Goal: Task Accomplishment & Management: Manage account settings

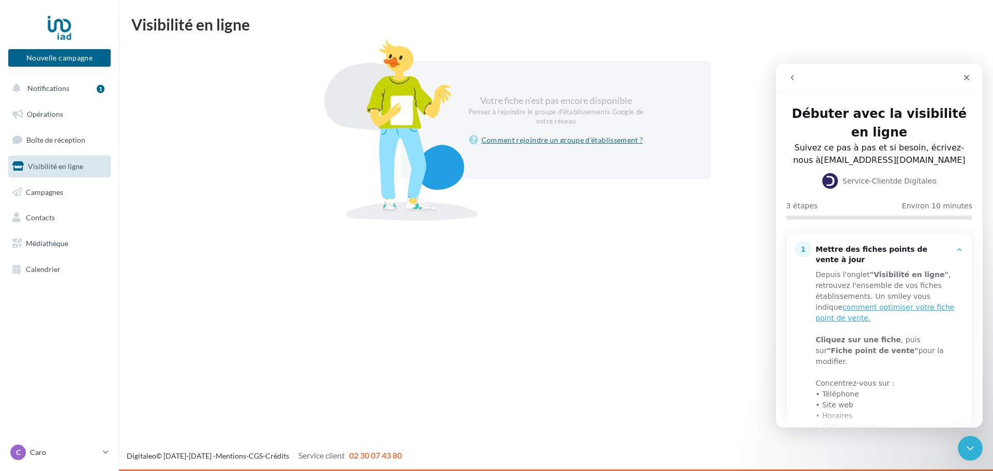
click at [535, 140] on link "Comment rejoindre un groupe d'établissement ?" at bounding box center [556, 140] width 174 height 12
click at [52, 135] on link "Boîte de réception" at bounding box center [59, 140] width 107 height 22
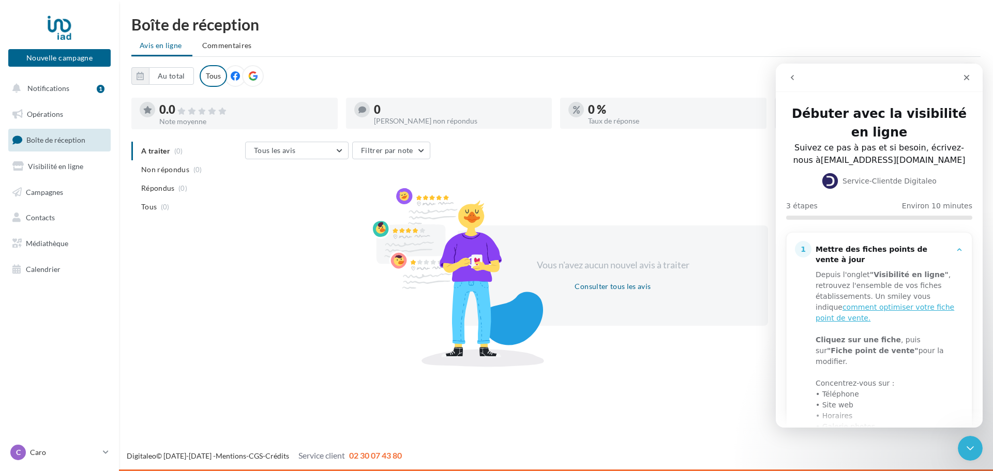
click at [47, 89] on span "Notifications" at bounding box center [48, 88] width 42 height 9
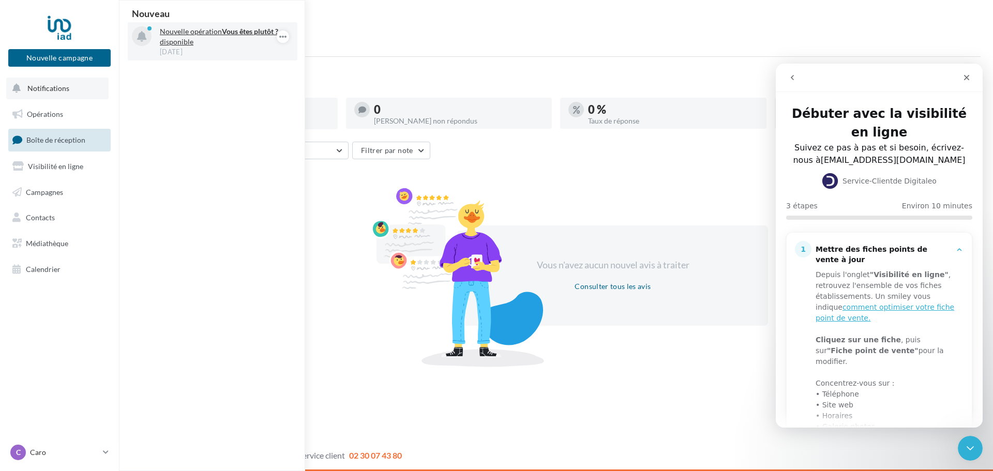
click at [190, 36] on p "Nouvelle opération Vous êtes plutôt ? disponible" at bounding box center [220, 36] width 120 height 21
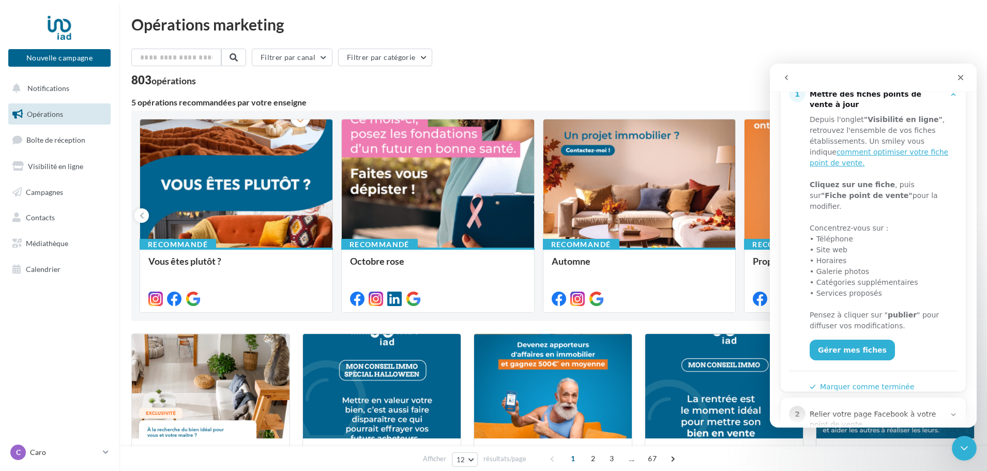
scroll to position [221, 0]
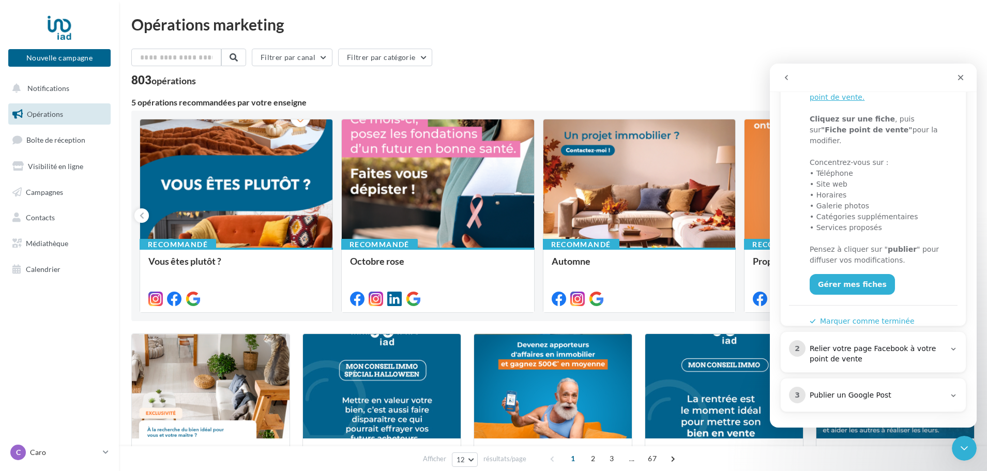
click at [852, 397] on div "Publier un Google Post" at bounding box center [877, 395] width 135 height 10
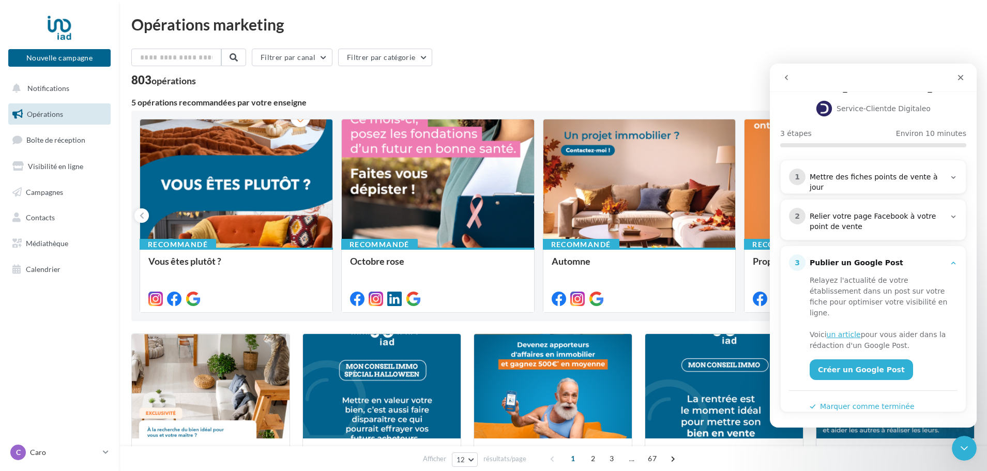
scroll to position [0, 0]
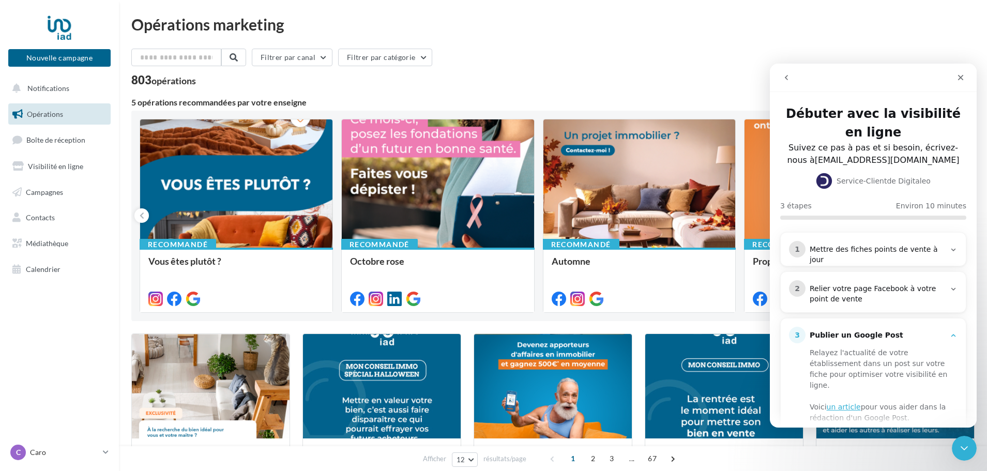
drag, startPoint x: 772, startPoint y: 67, endPoint x: 774, endPoint y: 77, distance: 9.5
click at [772, 68] on nav "Intercom Messenger" at bounding box center [873, 78] width 207 height 28
click at [967, 447] on icon "Fermer le Messenger Intercom" at bounding box center [963, 447] width 12 height 12
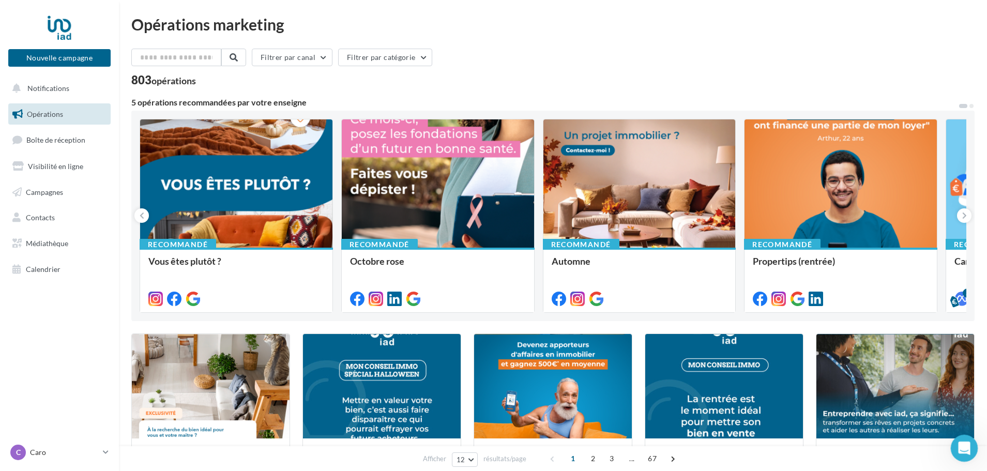
click at [966, 447] on icon "Ouvrir le Messenger Intercom" at bounding box center [963, 447] width 17 height 17
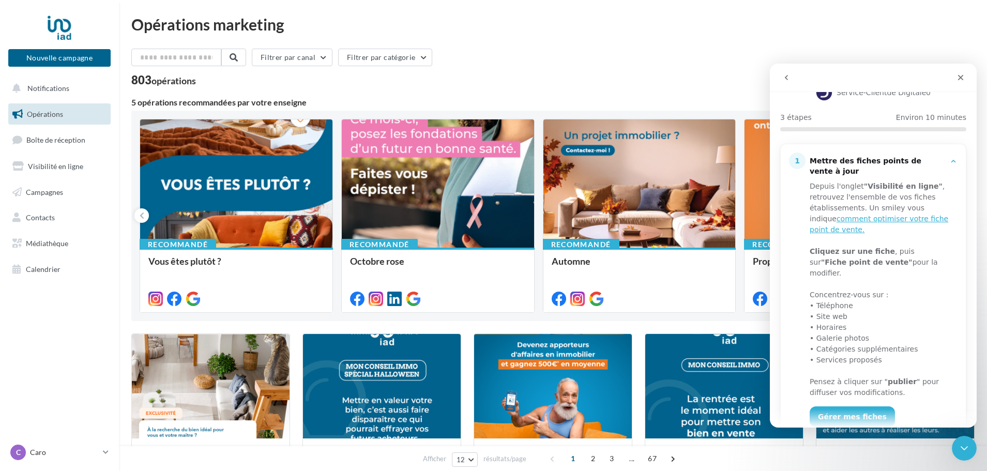
scroll to position [221, 0]
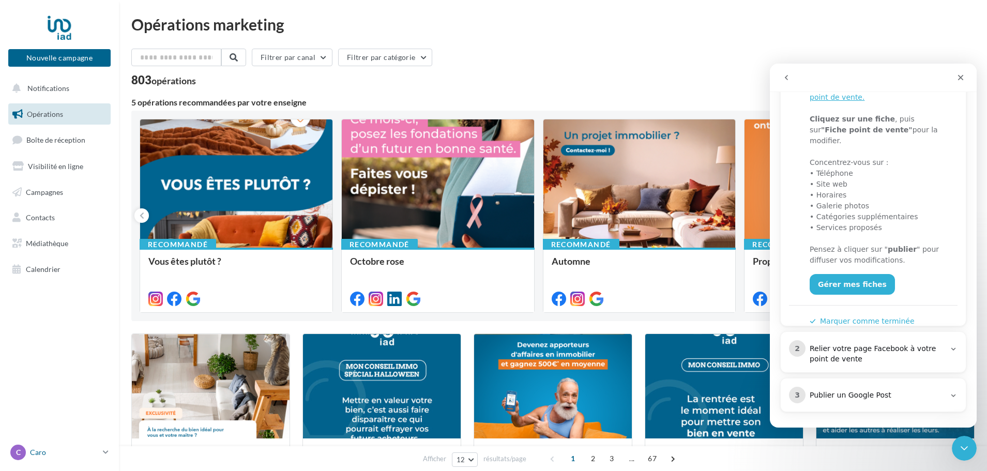
click at [78, 454] on p "Caro" at bounding box center [64, 452] width 69 height 10
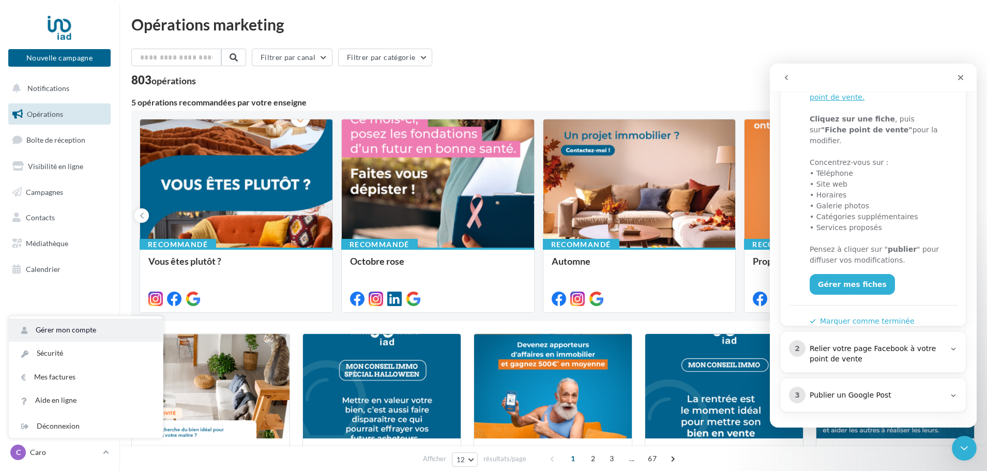
click at [91, 330] on link "Gérer mon compte" at bounding box center [86, 330] width 154 height 23
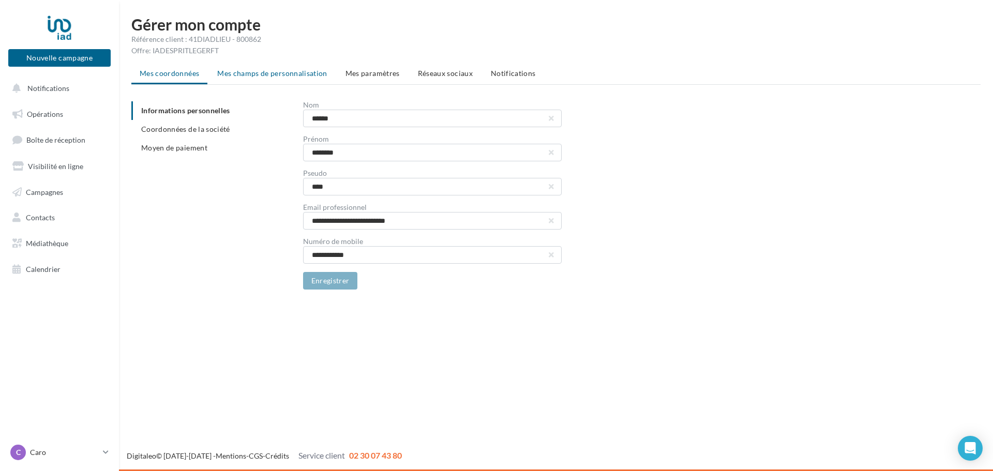
click at [257, 73] on span "Mes champs de personnalisation" at bounding box center [272, 73] width 110 height 9
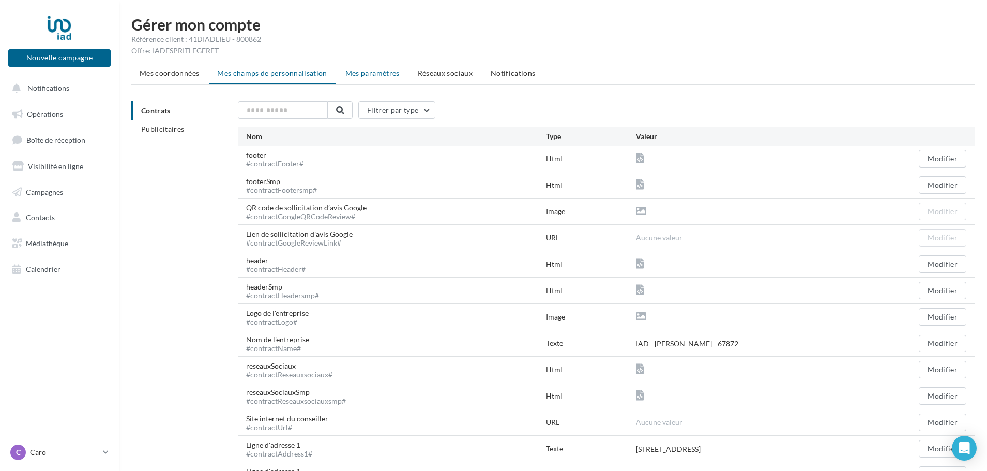
click at [352, 72] on span "Mes paramètres" at bounding box center [372, 73] width 54 height 9
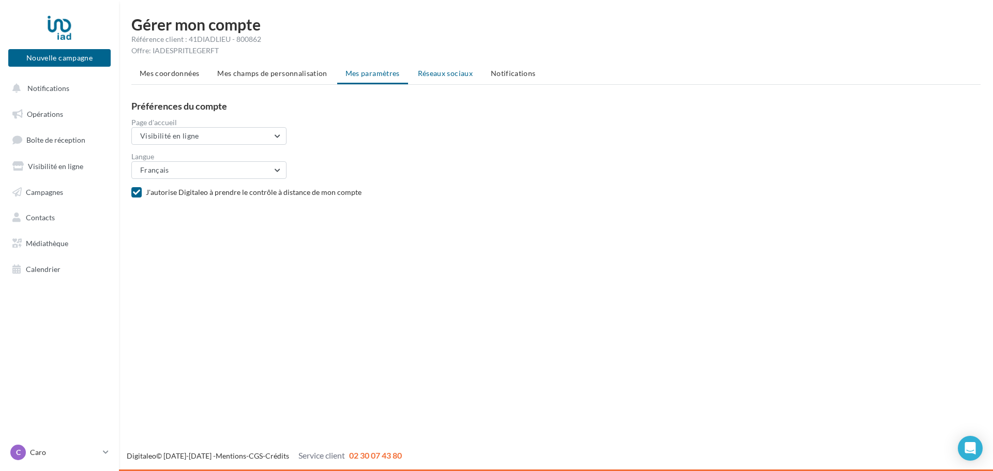
click at [439, 78] on li "Réseaux sociaux" at bounding box center [445, 73] width 71 height 19
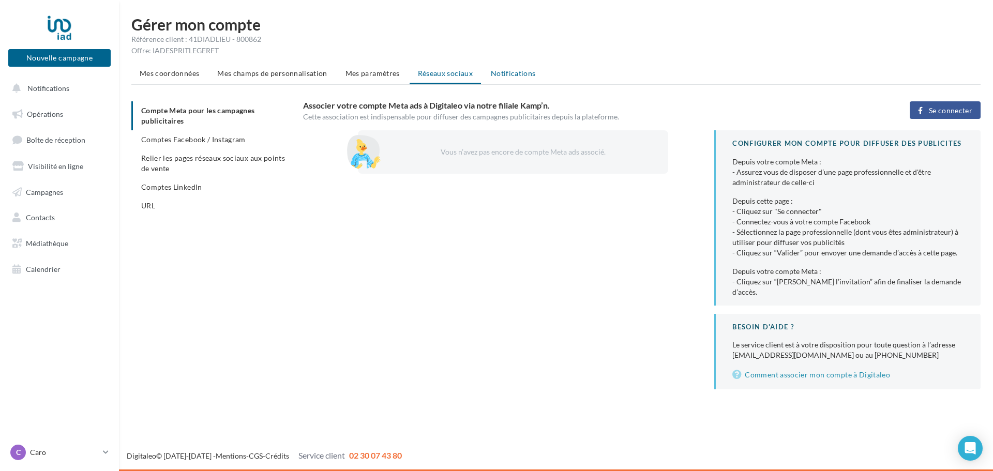
click at [500, 76] on span "Notifications" at bounding box center [513, 73] width 45 height 9
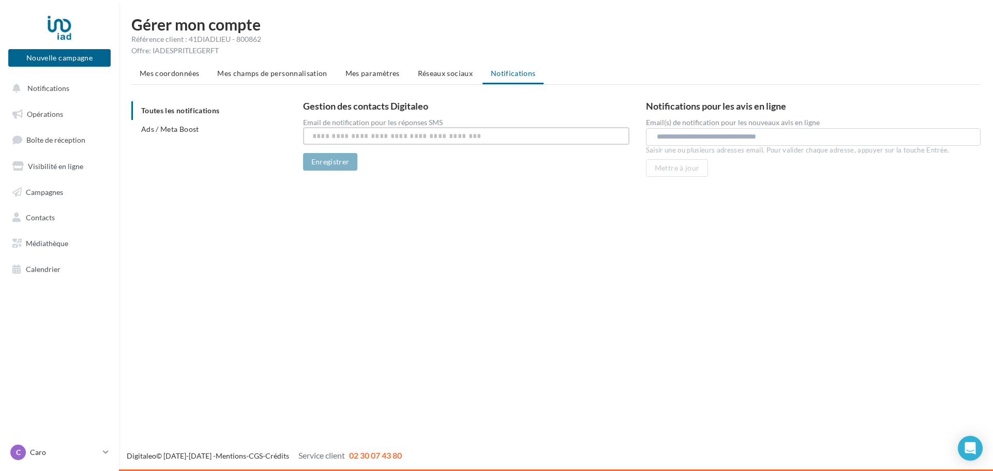
click at [348, 140] on input "text" at bounding box center [466, 136] width 326 height 18
click at [58, 457] on p "Caro" at bounding box center [64, 452] width 69 height 10
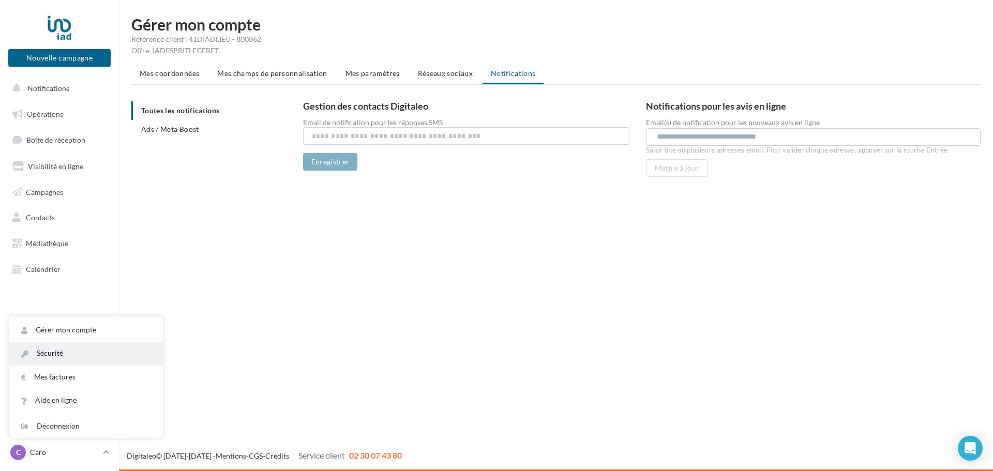
click at [79, 354] on link "Sécurité" at bounding box center [86, 353] width 154 height 23
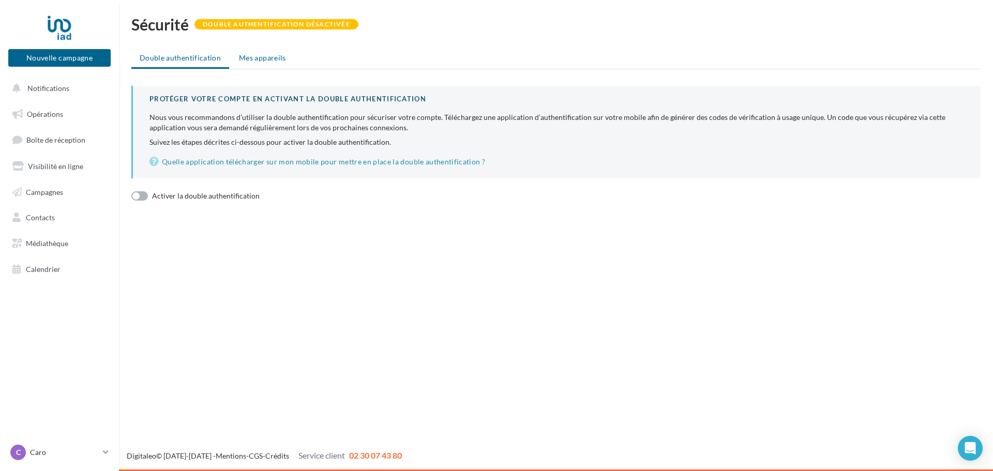
click at [276, 56] on span "Mes appareils" at bounding box center [262, 57] width 47 height 9
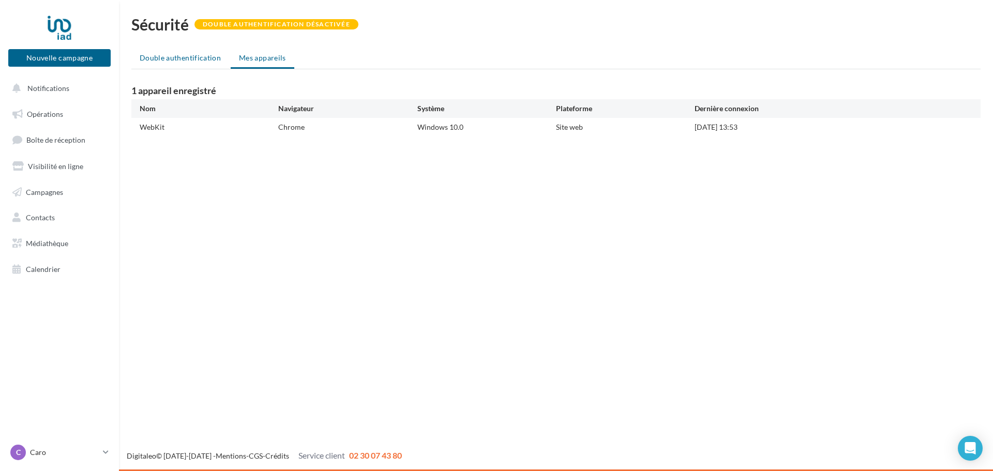
click at [171, 61] on span "Double authentification" at bounding box center [180, 57] width 81 height 9
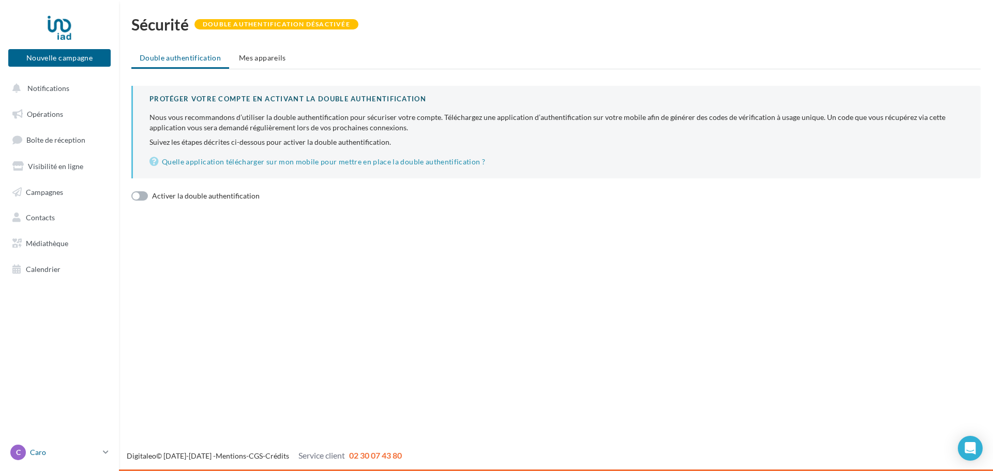
click at [93, 448] on p "Caro" at bounding box center [64, 452] width 69 height 10
click at [71, 330] on link "Gérer mon compte" at bounding box center [86, 330] width 154 height 23
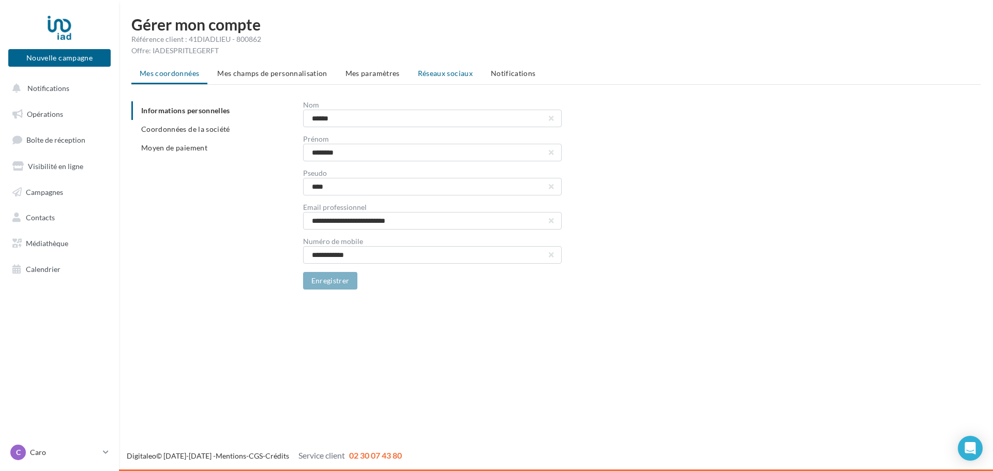
click at [434, 74] on span "Réseaux sociaux" at bounding box center [445, 73] width 55 height 9
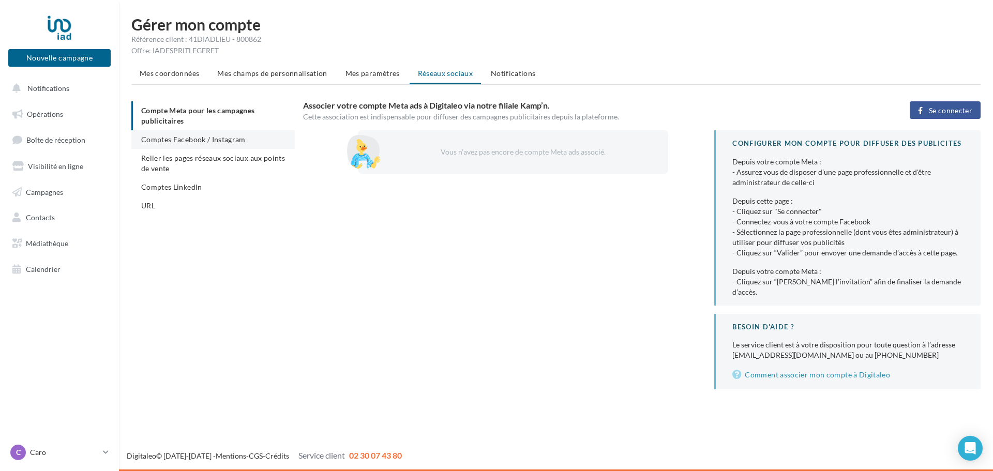
click at [228, 140] on span "Comptes Facebook / Instagram" at bounding box center [193, 139] width 104 height 9
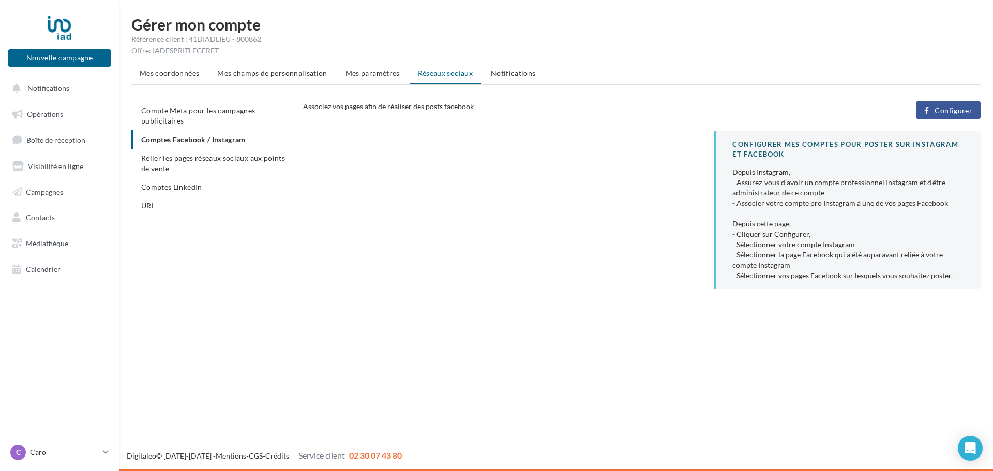
click at [953, 113] on span "Configurer" at bounding box center [954, 111] width 38 height 8
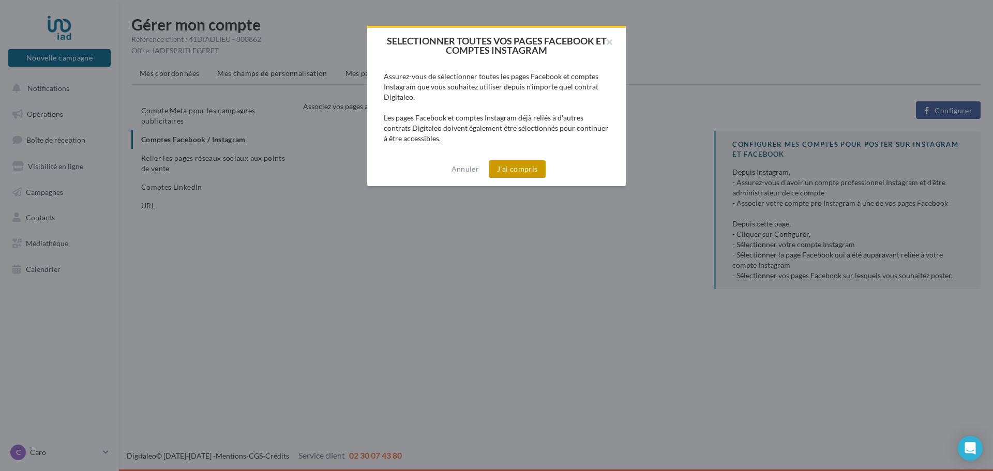
click at [499, 171] on button "J'ai compris" at bounding box center [517, 169] width 57 height 18
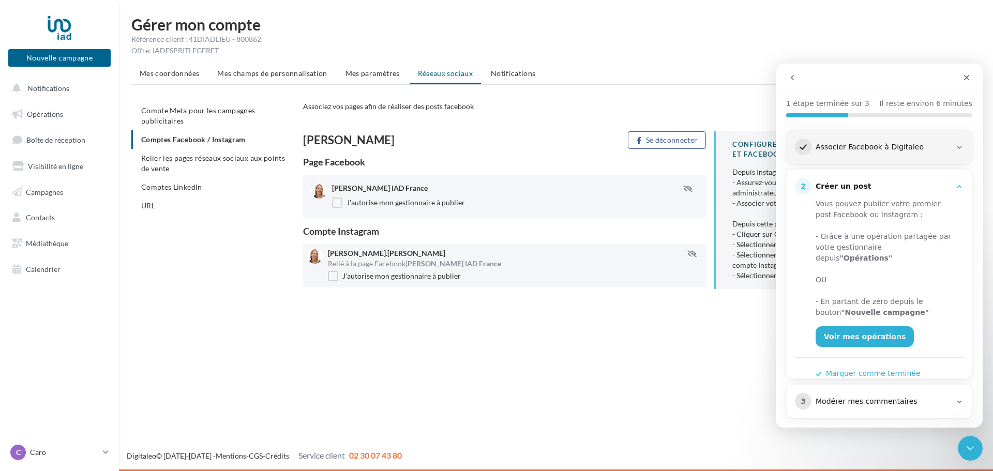
scroll to position [109, 0]
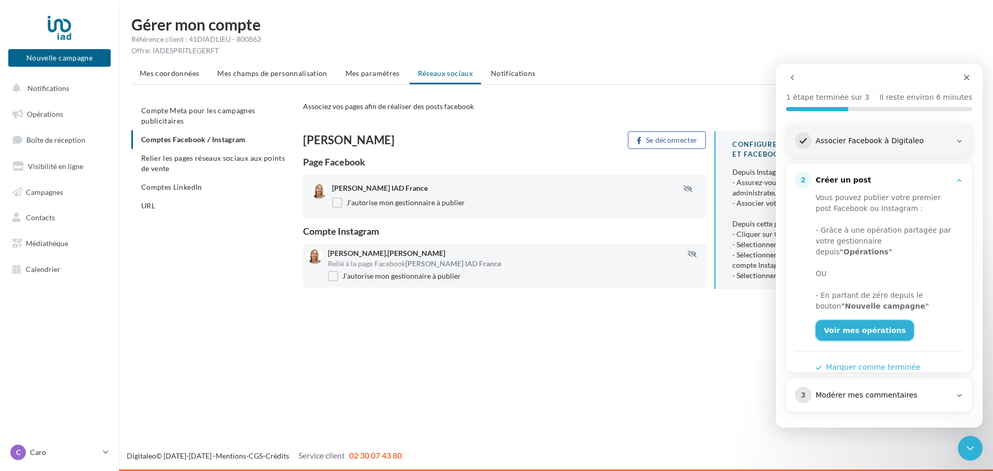
click at [871, 322] on link "Voir mes opérations" at bounding box center [865, 330] width 98 height 21
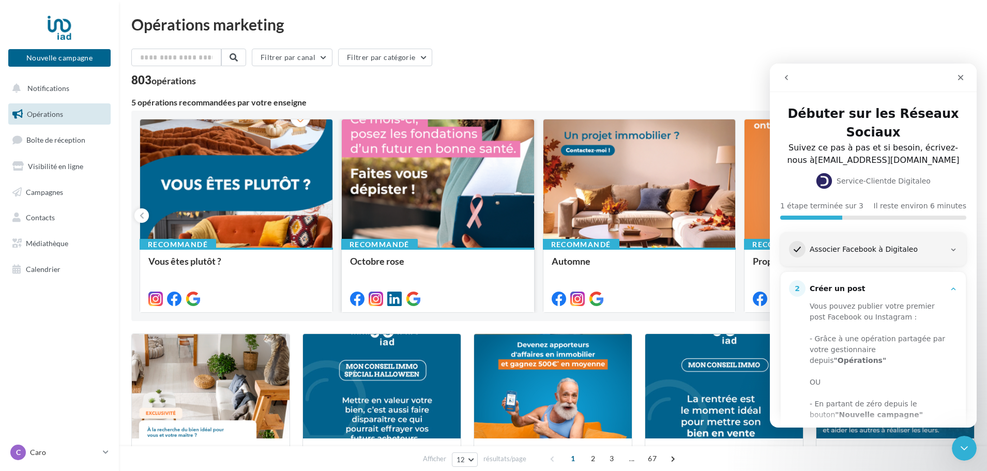
click at [459, 239] on div at bounding box center [438, 183] width 192 height 129
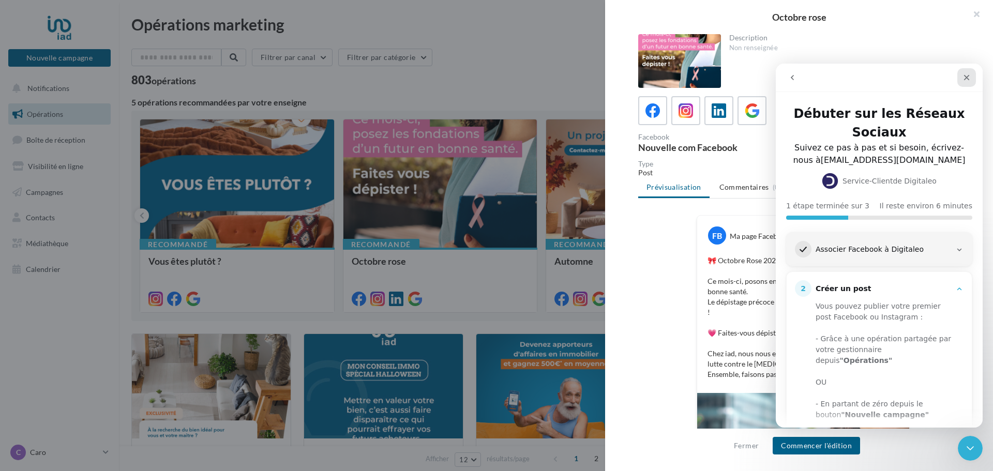
click at [967, 80] on icon "Fermer" at bounding box center [966, 77] width 8 height 8
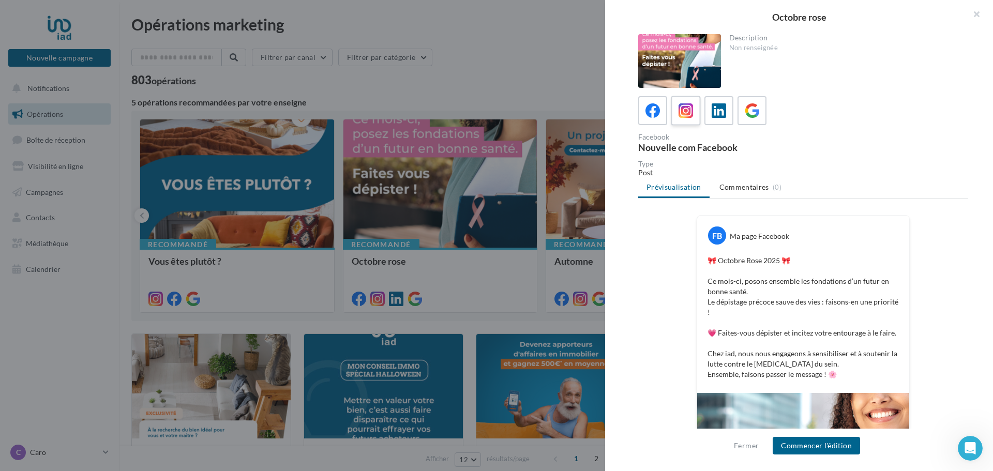
click at [699, 123] on label at bounding box center [685, 110] width 29 height 29
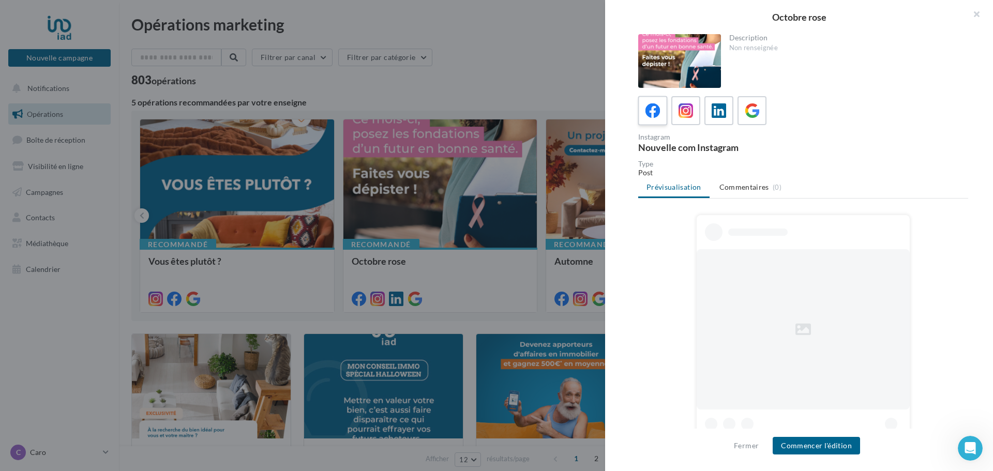
click at [657, 121] on label at bounding box center [652, 110] width 29 height 29
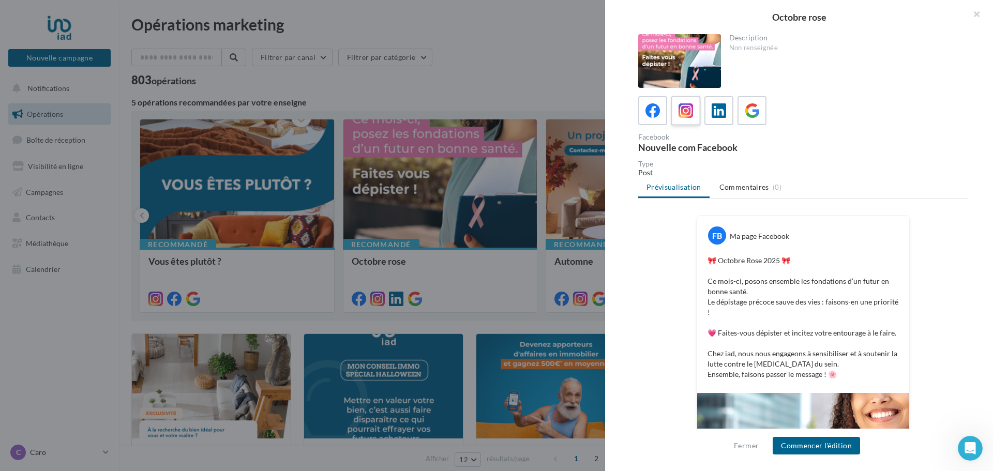
click at [698, 112] on label at bounding box center [685, 110] width 29 height 29
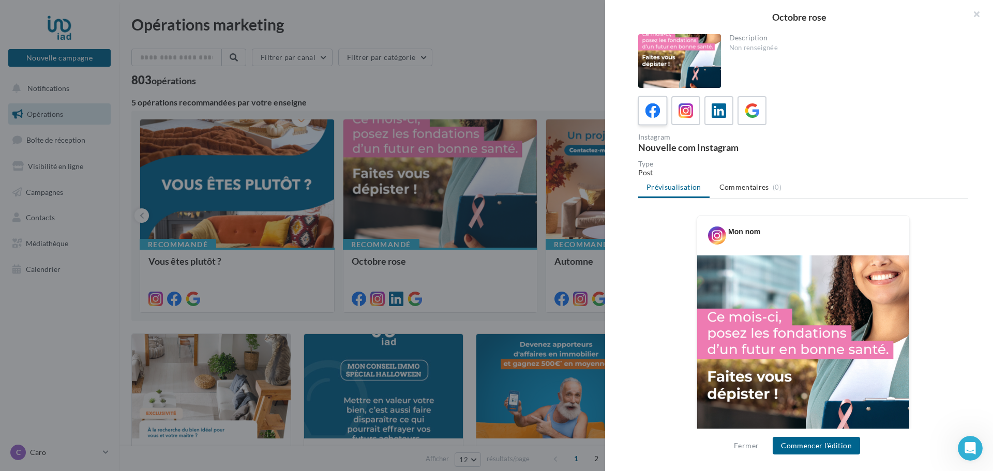
click at [664, 111] on label at bounding box center [652, 110] width 29 height 29
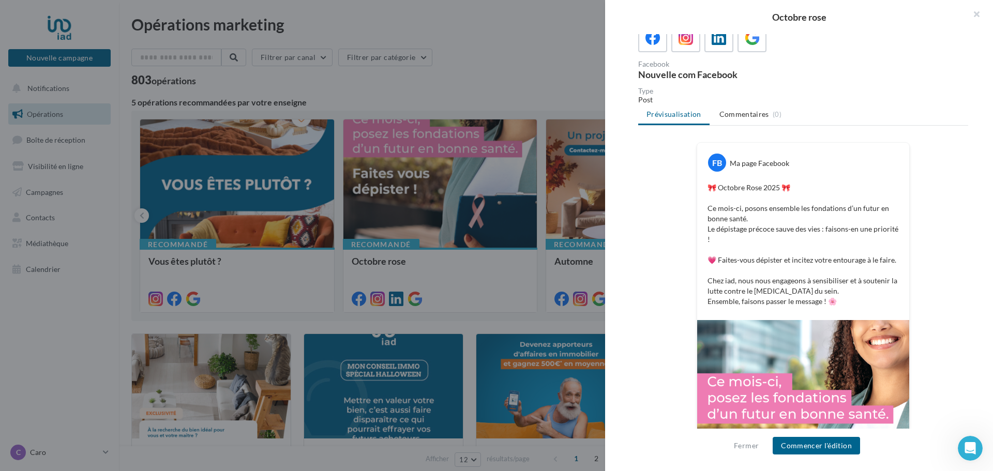
scroll to position [27, 0]
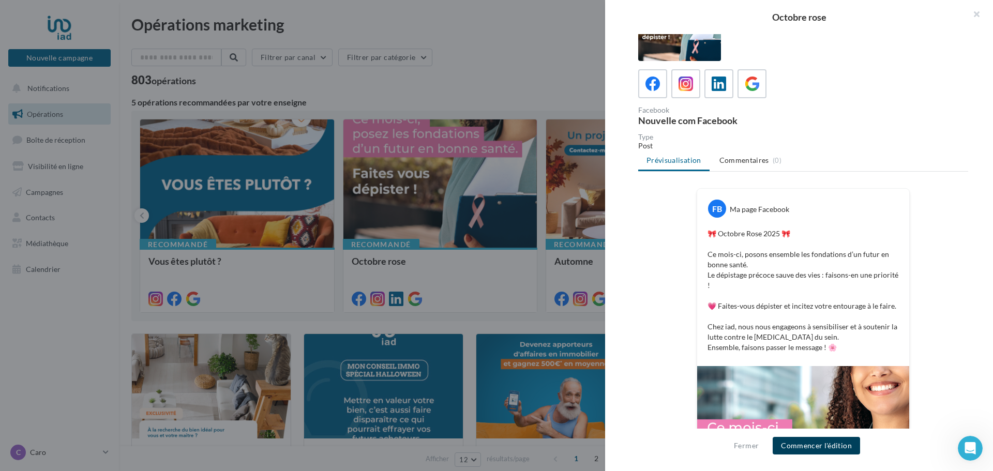
click at [804, 443] on button "Commencer l'édition" at bounding box center [816, 446] width 87 height 18
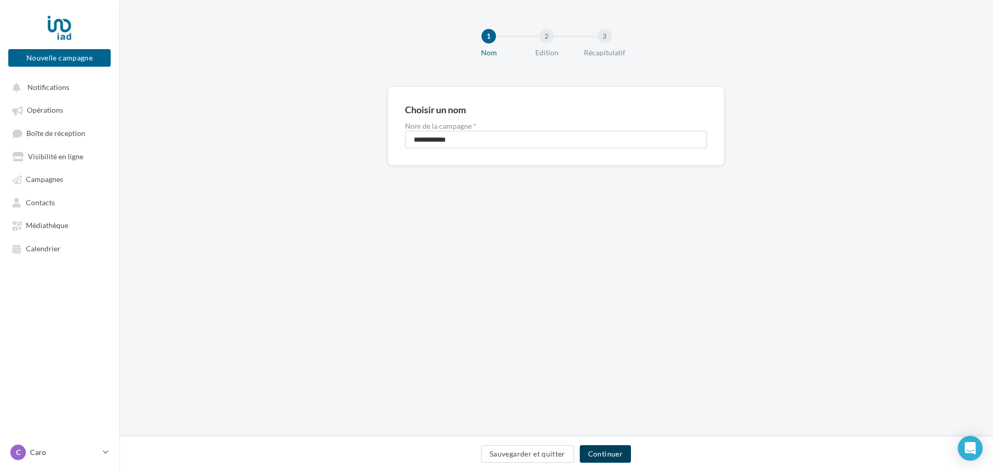
click at [615, 449] on button "Continuer" at bounding box center [605, 454] width 51 height 18
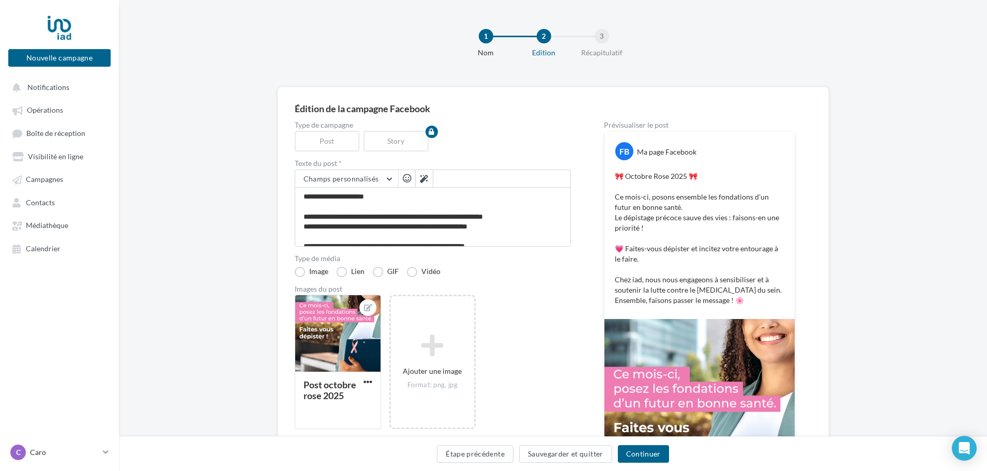
click at [659, 468] on div "Étape précédente Sauvegarder et quitter Continuer" at bounding box center [553, 453] width 868 height 35
click at [654, 454] on button "Continuer" at bounding box center [643, 454] width 51 height 18
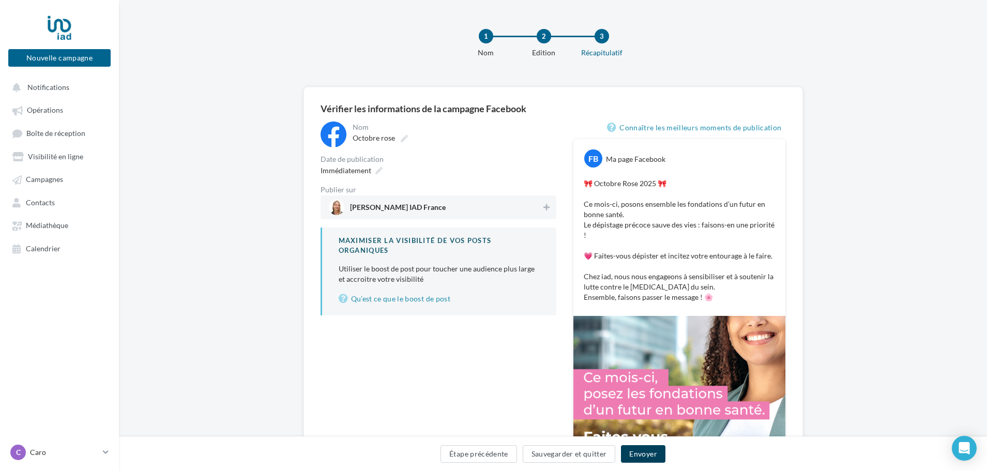
click at [653, 451] on button "Envoyer" at bounding box center [643, 454] width 44 height 18
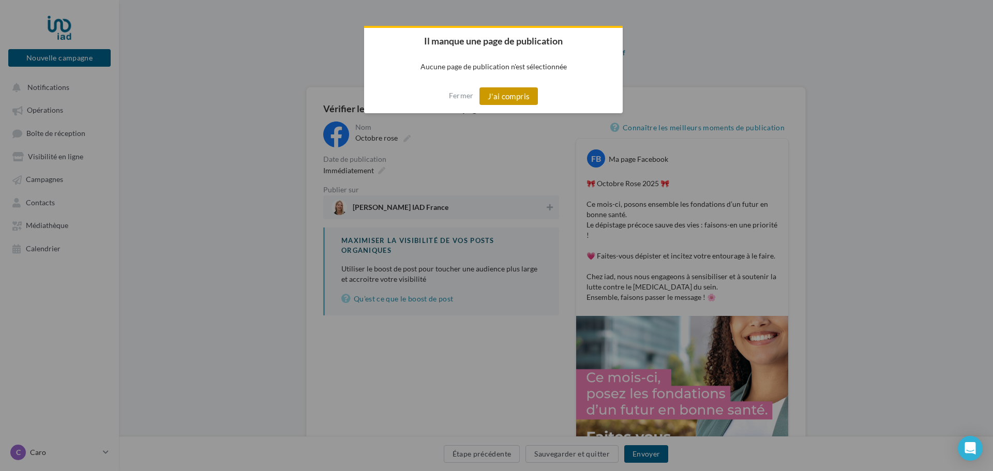
click at [509, 96] on button "J'ai compris" at bounding box center [508, 96] width 59 height 18
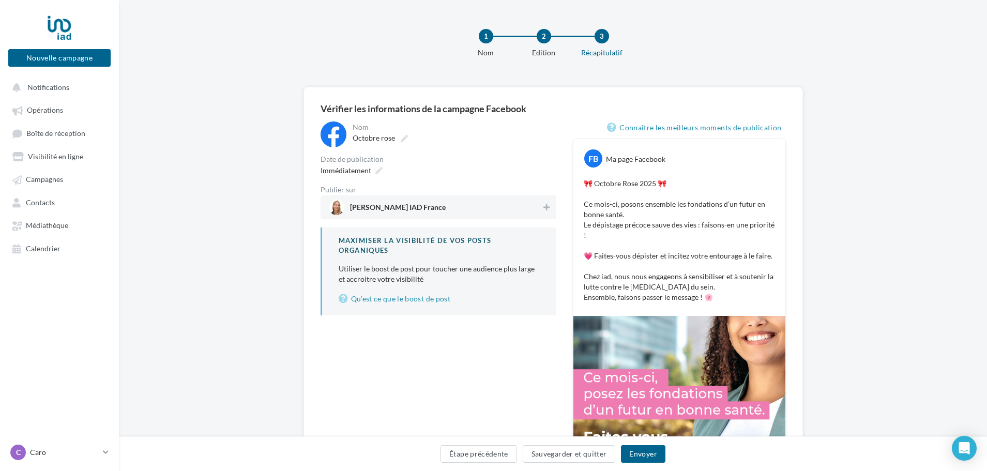
click at [390, 206] on span "[PERSON_NAME] IAD France" at bounding box center [398, 209] width 96 height 11
click at [635, 449] on button "Envoyer" at bounding box center [643, 454] width 44 height 18
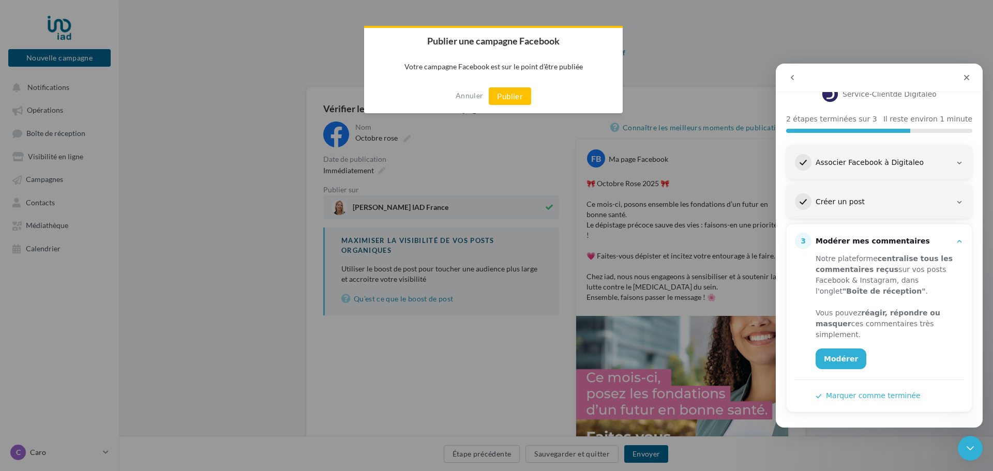
scroll to position [87, 0]
click at [838, 369] on link "Modérer" at bounding box center [841, 359] width 51 height 21
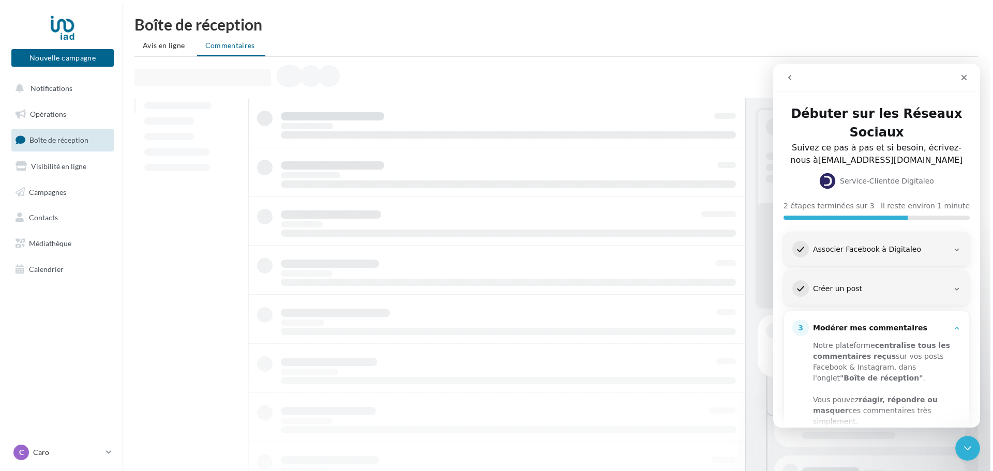
scroll to position [87, 0]
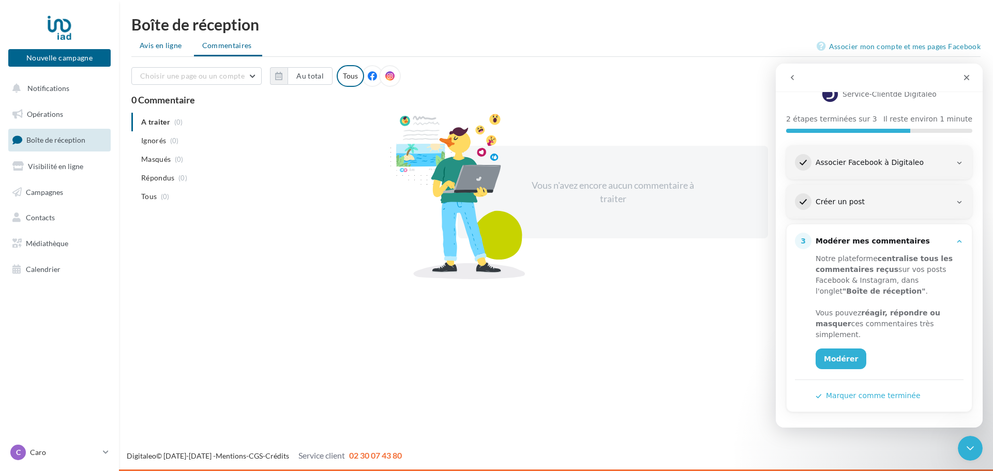
click at [166, 49] on span "Avis en ligne" at bounding box center [161, 45] width 42 height 10
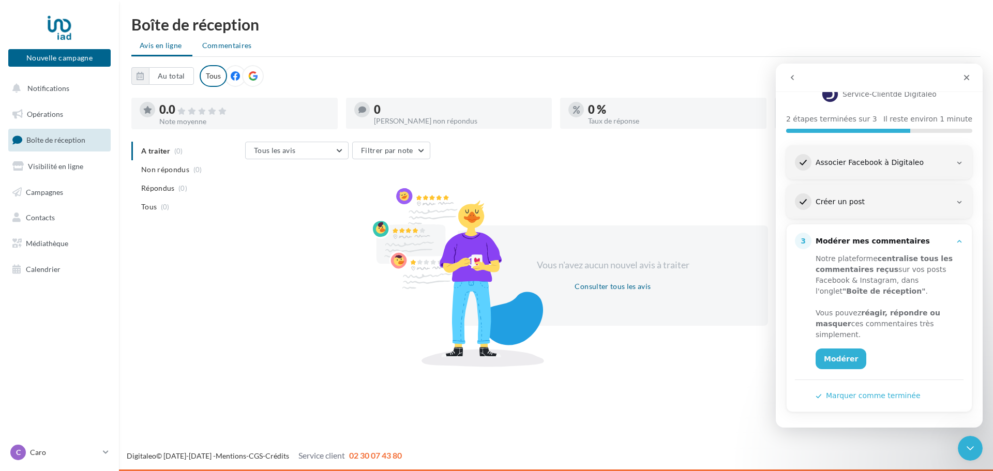
click at [236, 47] on span "Commentaires" at bounding box center [227, 45] width 50 height 10
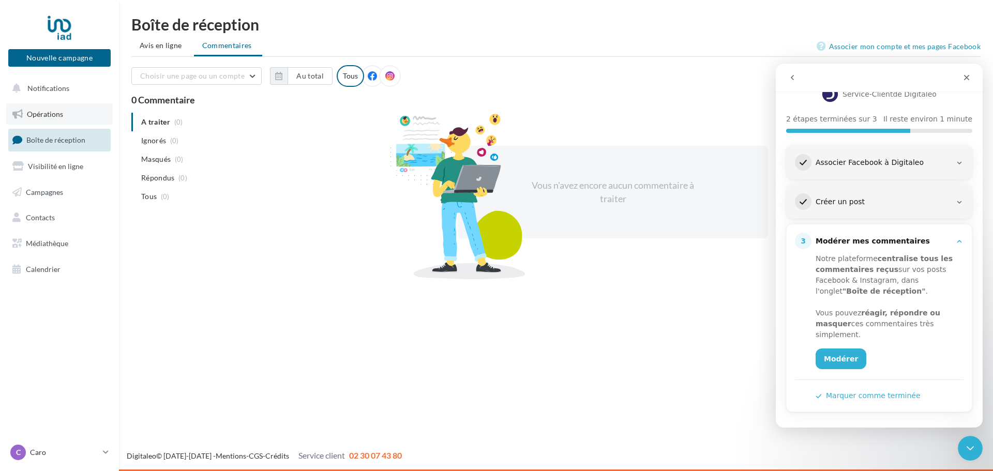
click at [66, 117] on link "Opérations" at bounding box center [59, 114] width 107 height 22
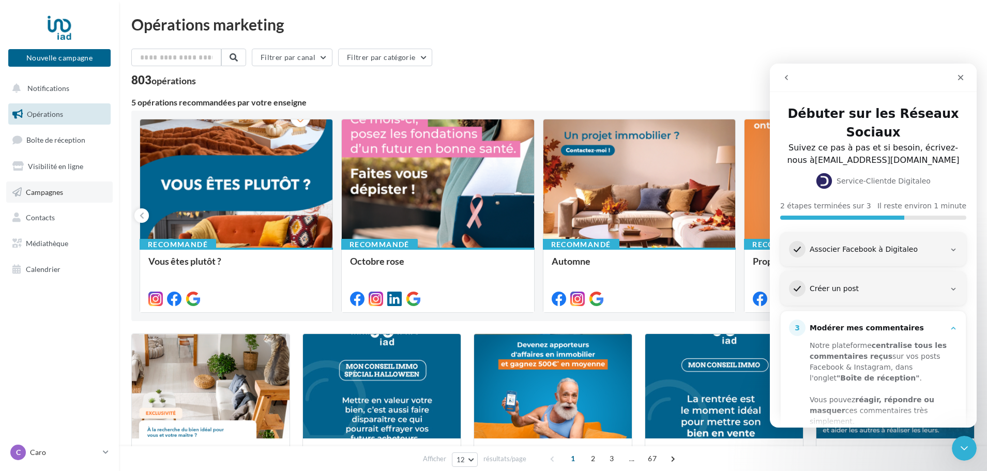
click at [48, 197] on link "Campagnes" at bounding box center [59, 193] width 107 height 22
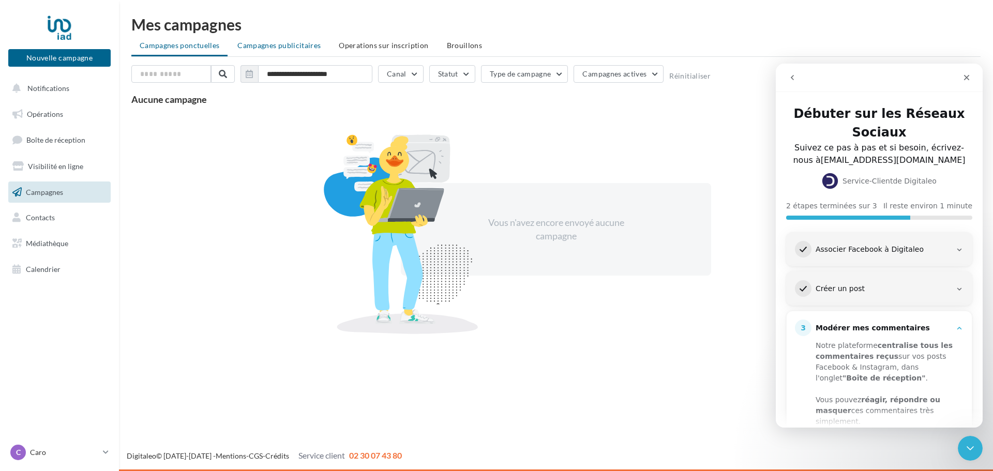
click at [275, 45] on span "Campagnes publicitaires" at bounding box center [278, 45] width 83 height 9
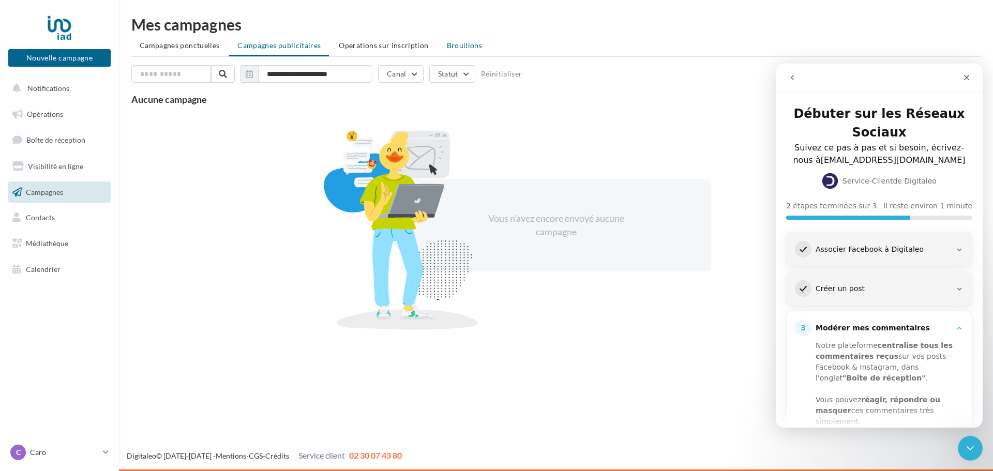
click at [447, 46] on span "Brouillons" at bounding box center [465, 45] width 36 height 9
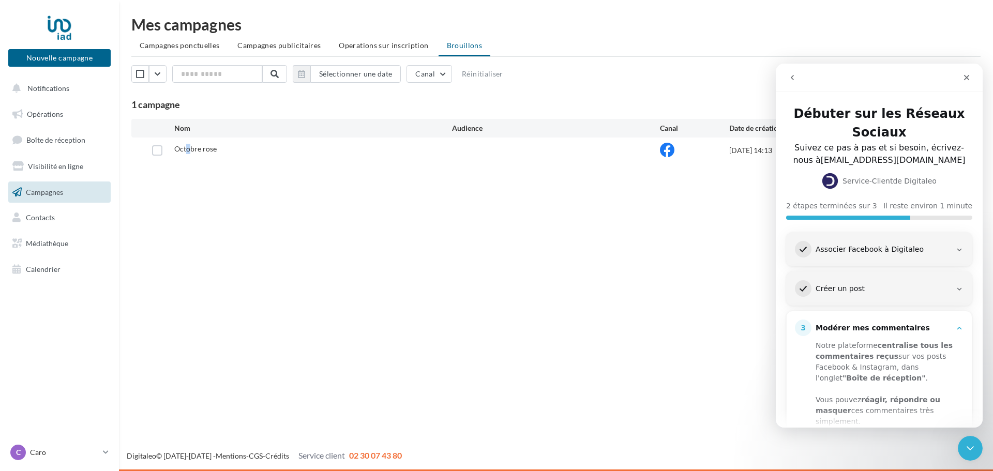
click at [188, 152] on span "Octobre rose" at bounding box center [195, 148] width 42 height 9
click at [162, 154] on label at bounding box center [157, 150] width 10 height 10
click at [976, 440] on div "Fermer le Messenger Intercom" at bounding box center [968, 446] width 25 height 25
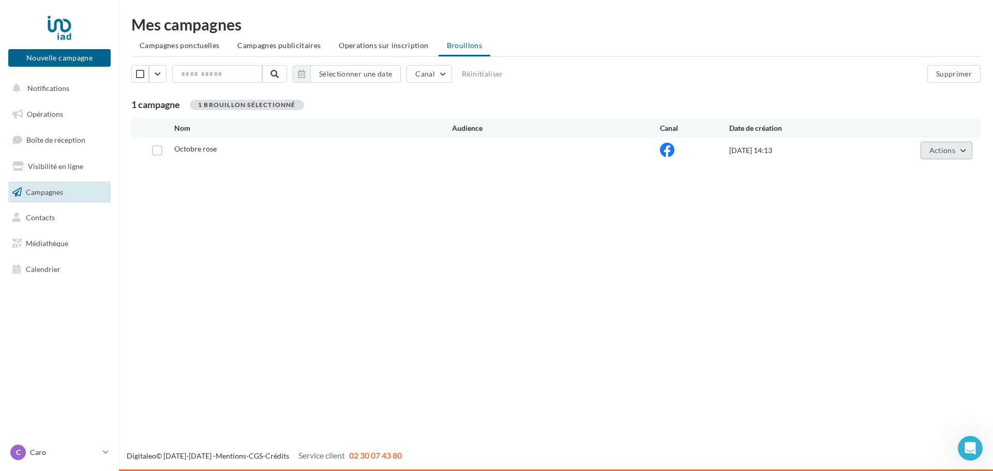
click at [939, 148] on span "Actions" at bounding box center [942, 150] width 26 height 9
click at [449, 74] on button "Canal" at bounding box center [429, 74] width 46 height 18
click at [422, 112] on label at bounding box center [420, 111] width 10 height 10
click at [425, 146] on label at bounding box center [420, 145] width 10 height 10
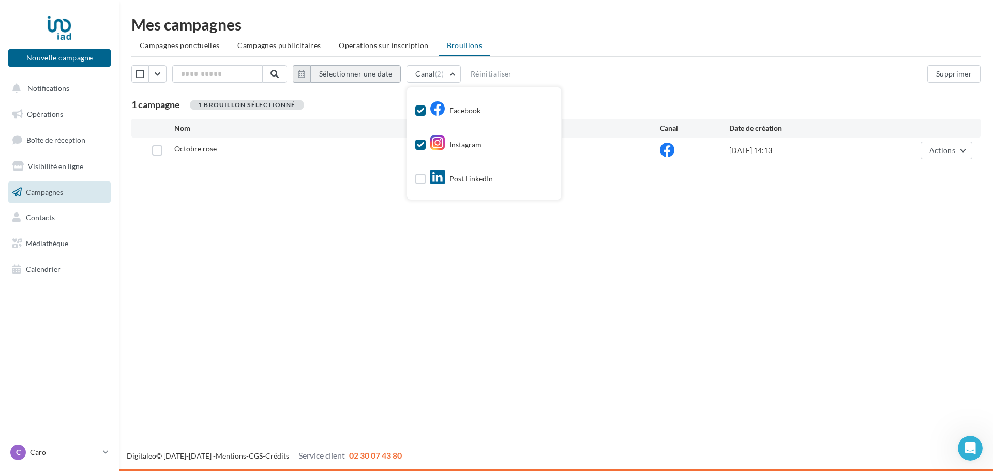
click at [323, 77] on button "Sélectionner une date" at bounding box center [355, 74] width 91 height 18
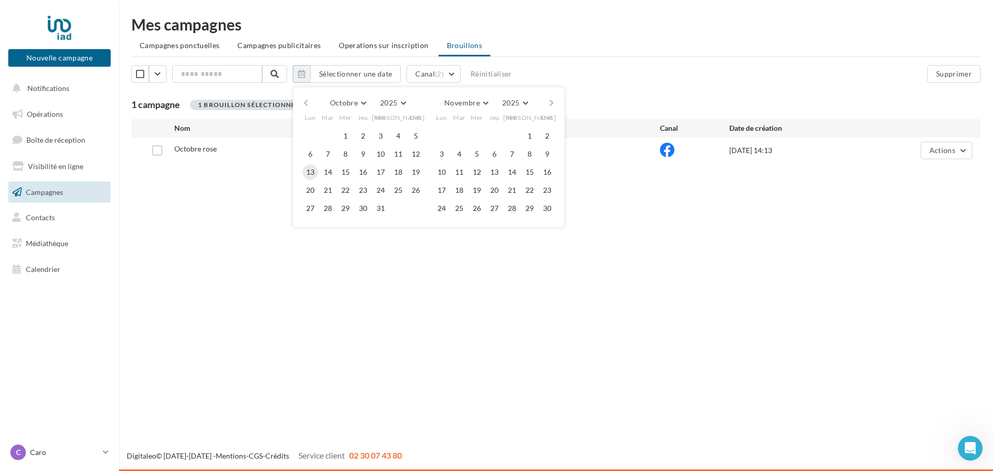
click at [314, 175] on button "13" at bounding box center [311, 172] width 16 height 16
click at [630, 242] on div "Nouvelle campagne Nouvelle campagne Notifications Opérations Boîte de réception…" at bounding box center [496, 235] width 993 height 471
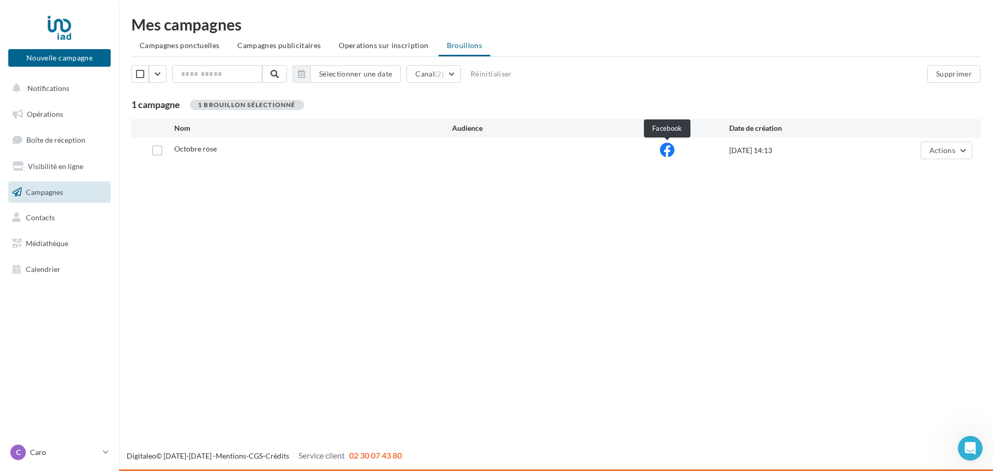
click at [667, 149] on icon at bounding box center [667, 150] width 14 height 14
click at [960, 153] on button "Actions" at bounding box center [947, 151] width 52 height 18
click at [891, 179] on button "Editer" at bounding box center [920, 174] width 103 height 27
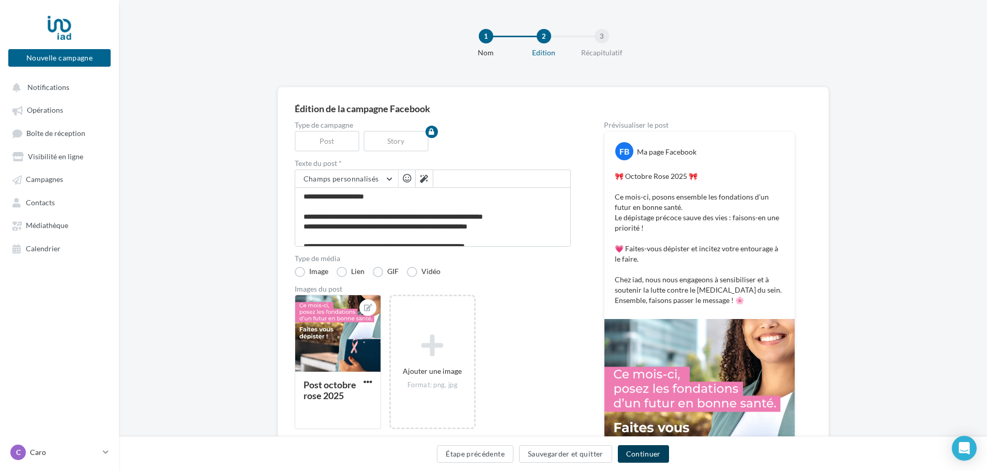
click at [641, 452] on button "Continuer" at bounding box center [643, 454] width 51 height 18
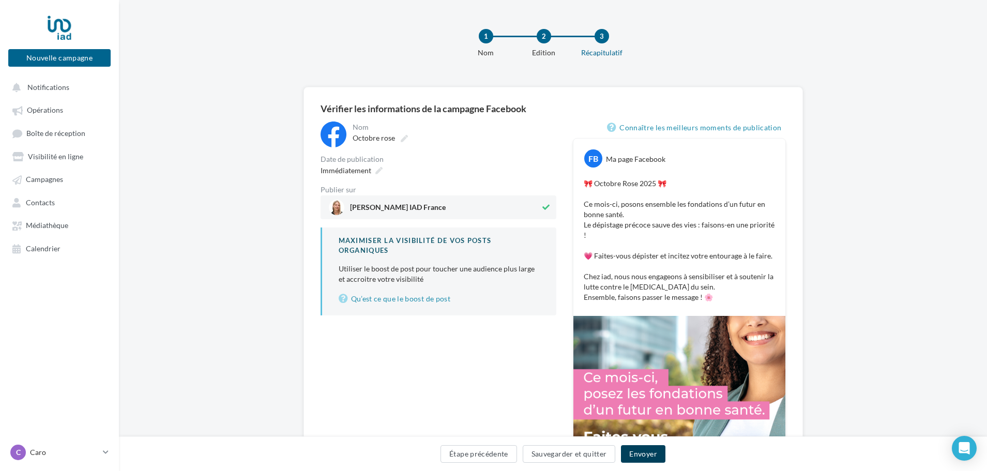
click at [634, 457] on button "Envoyer" at bounding box center [643, 454] width 44 height 18
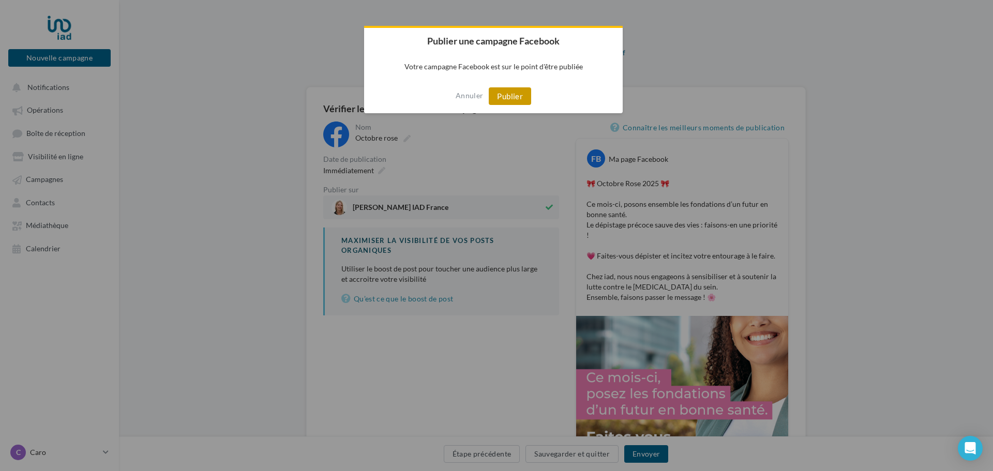
click at [508, 99] on button "Publier" at bounding box center [510, 96] width 42 height 18
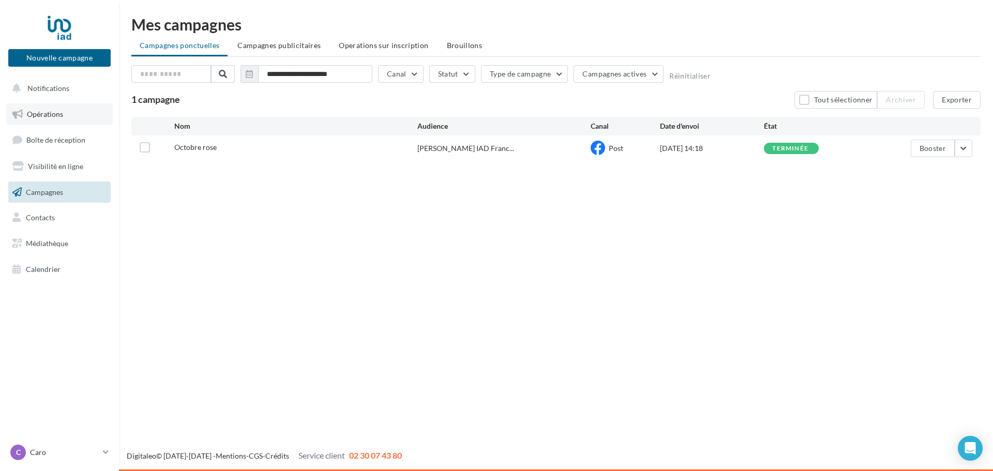
click at [44, 120] on link "Opérations" at bounding box center [59, 114] width 107 height 22
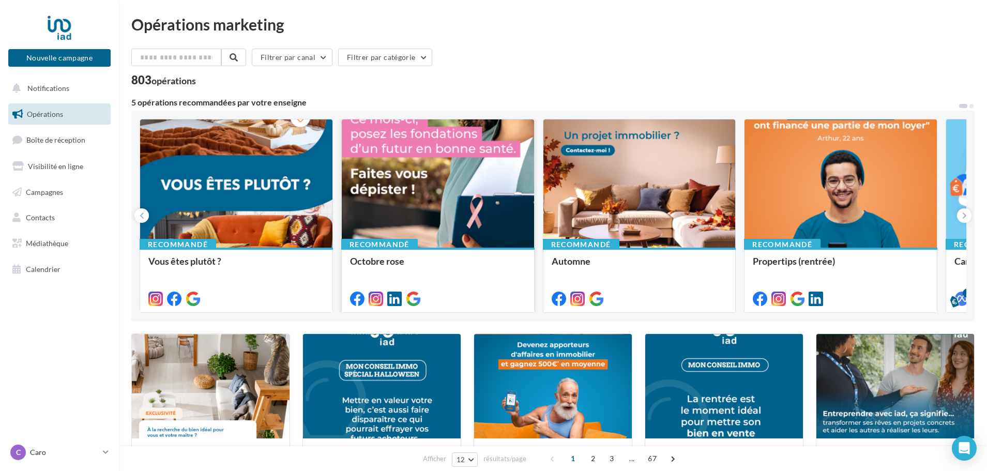
click at [382, 189] on div at bounding box center [438, 183] width 192 height 129
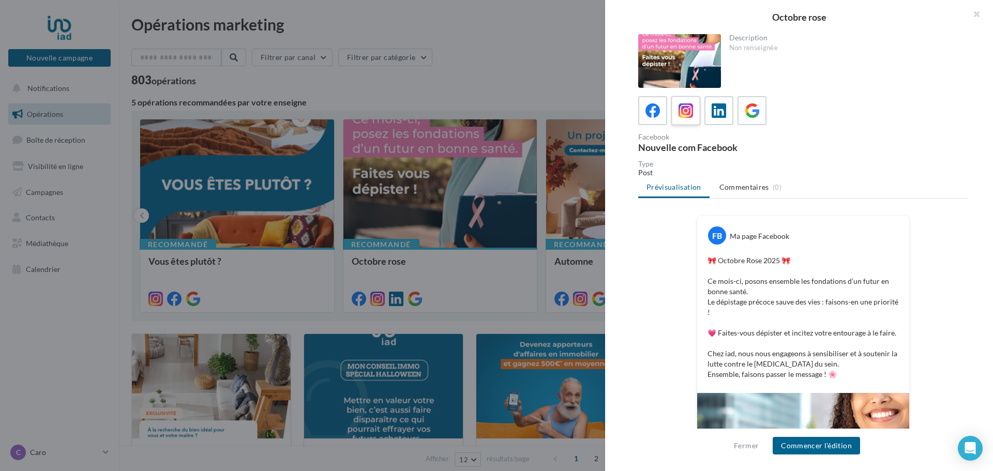
click at [685, 97] on label at bounding box center [685, 110] width 29 height 29
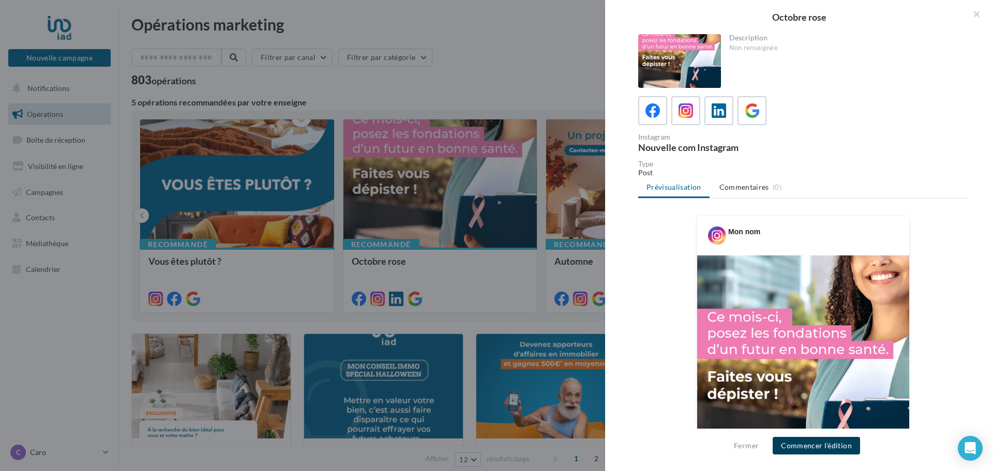
click at [795, 449] on button "Commencer l'édition" at bounding box center [816, 446] width 87 height 18
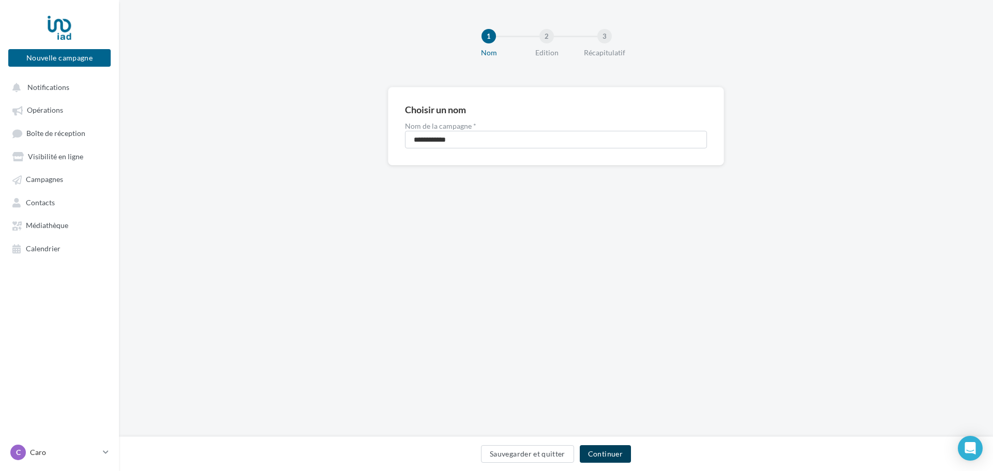
click at [612, 457] on button "Continuer" at bounding box center [605, 454] width 51 height 18
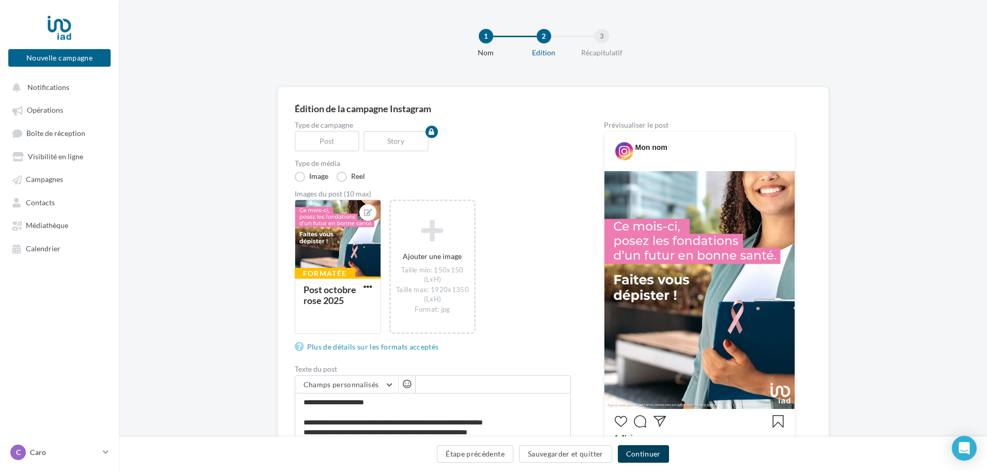
click at [654, 454] on button "Continuer" at bounding box center [643, 454] width 51 height 18
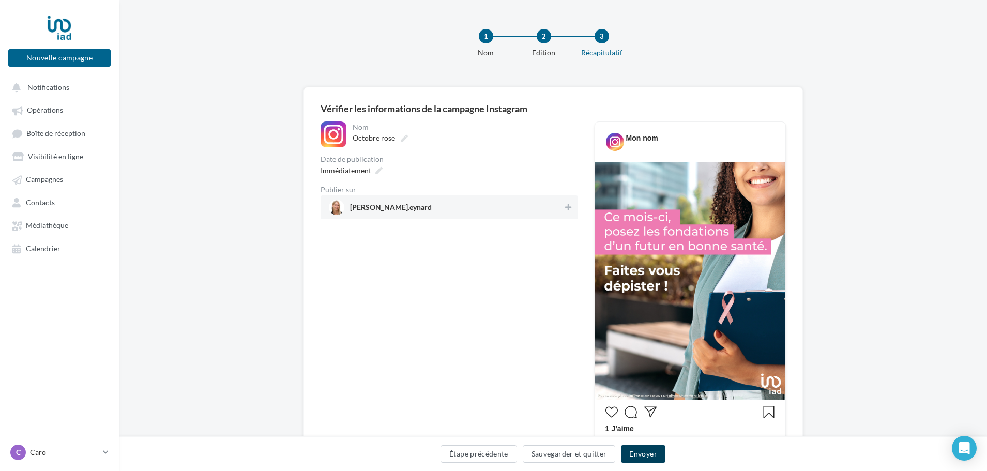
click at [657, 455] on button "Envoyer" at bounding box center [643, 454] width 44 height 18
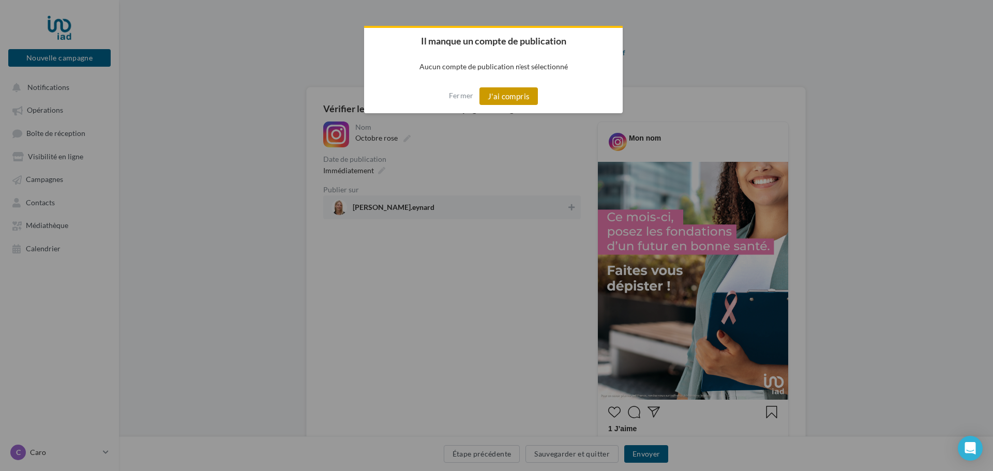
click at [489, 98] on button "J'ai compris" at bounding box center [508, 96] width 59 height 18
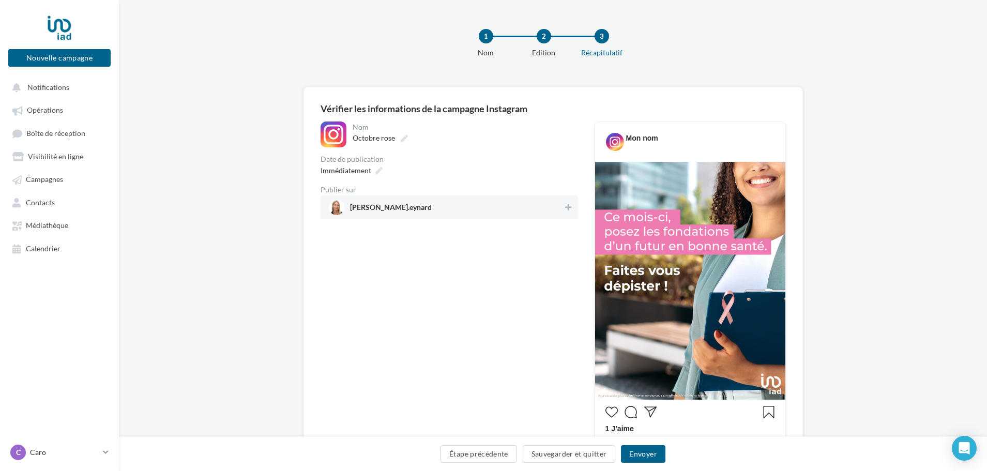
click at [477, 208] on span "[PERSON_NAME].eynard" at bounding box center [446, 208] width 235 height 16
click at [635, 453] on button "Envoyer" at bounding box center [643, 454] width 44 height 18
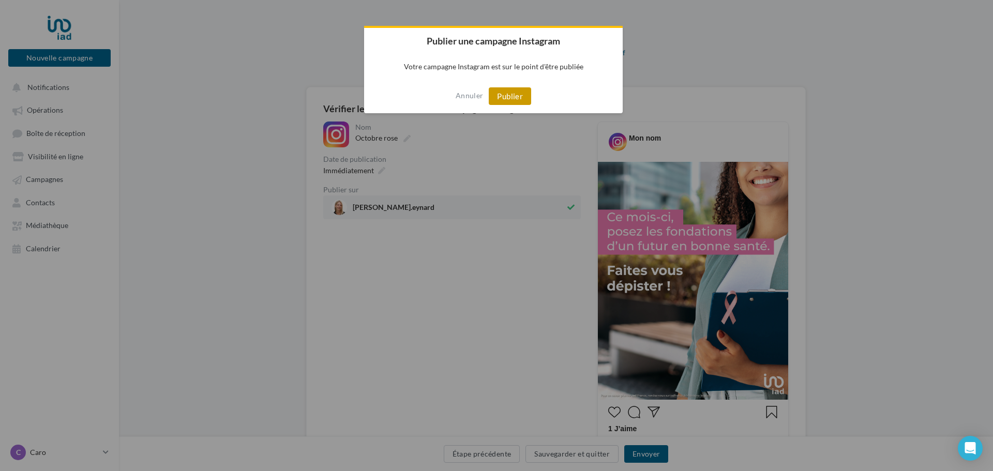
click at [510, 97] on button "Publier" at bounding box center [510, 96] width 42 height 18
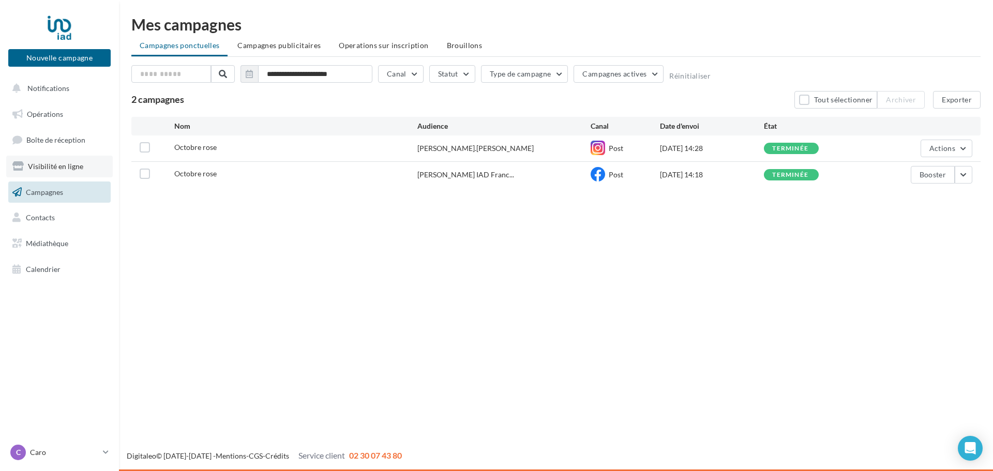
click at [61, 162] on span "Visibilité en ligne" at bounding box center [55, 166] width 55 height 9
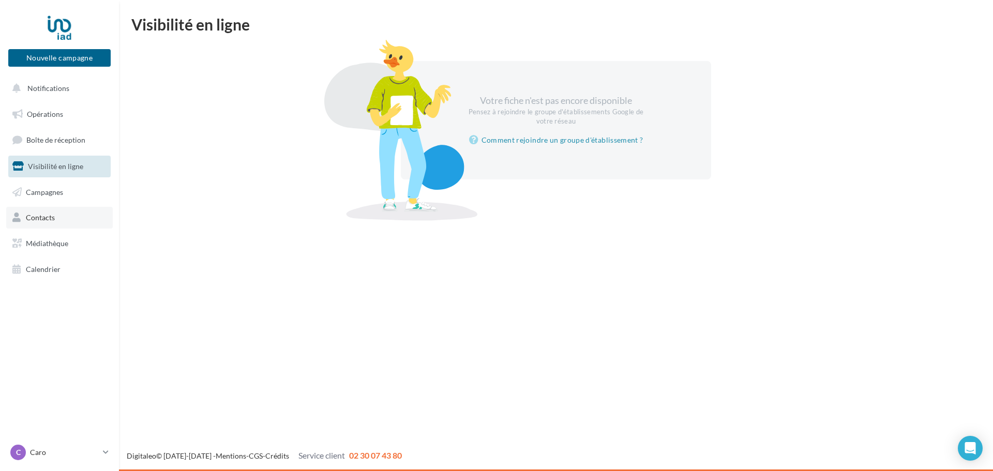
click at [41, 218] on span "Contacts" at bounding box center [40, 217] width 29 height 9
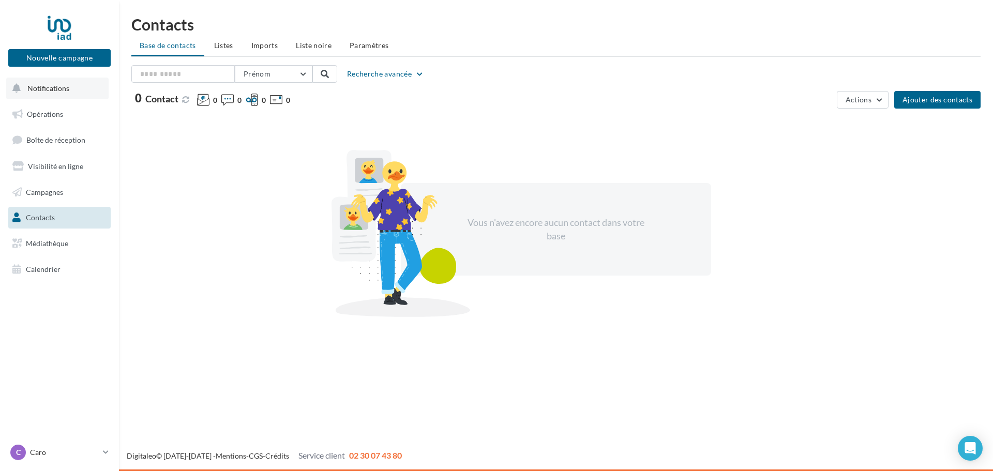
click at [40, 82] on button "Notifications" at bounding box center [57, 89] width 102 height 22
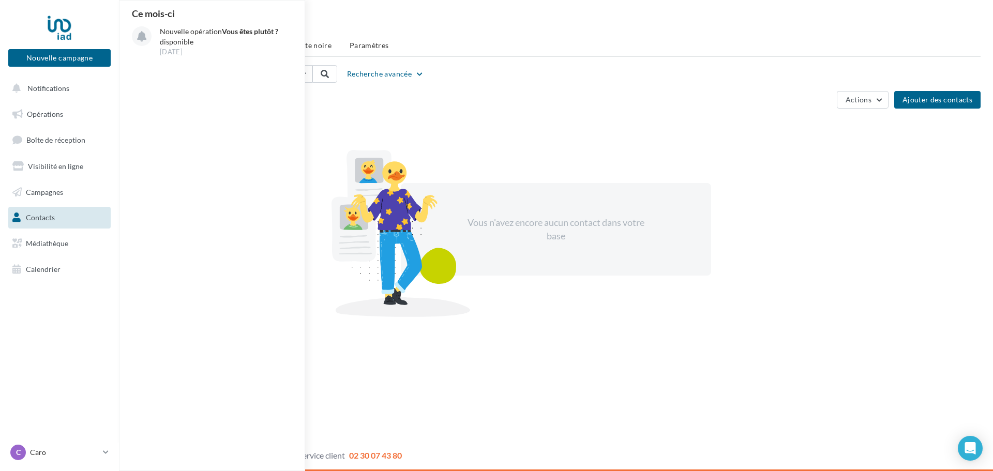
click at [367, 106] on div "0 Contact 0 0 0 0" at bounding box center [481, 102] width 701 height 19
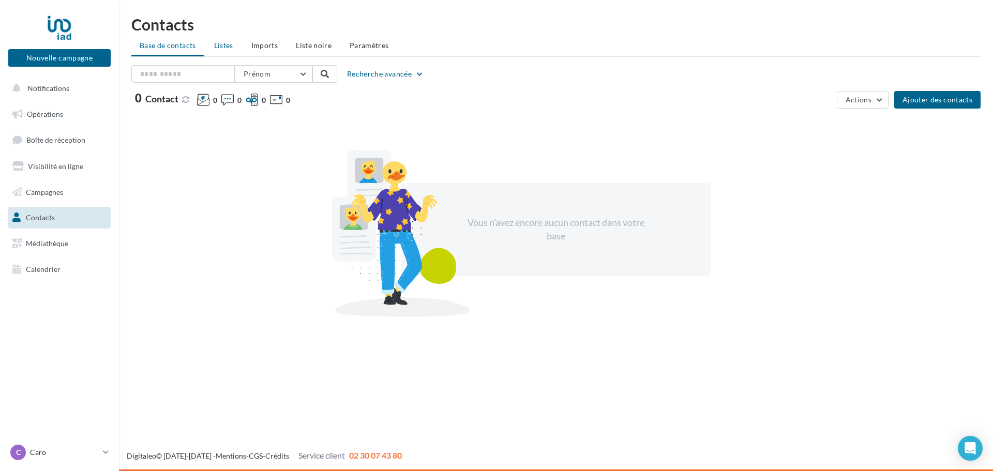
click at [226, 47] on span "Listes" at bounding box center [223, 45] width 19 height 9
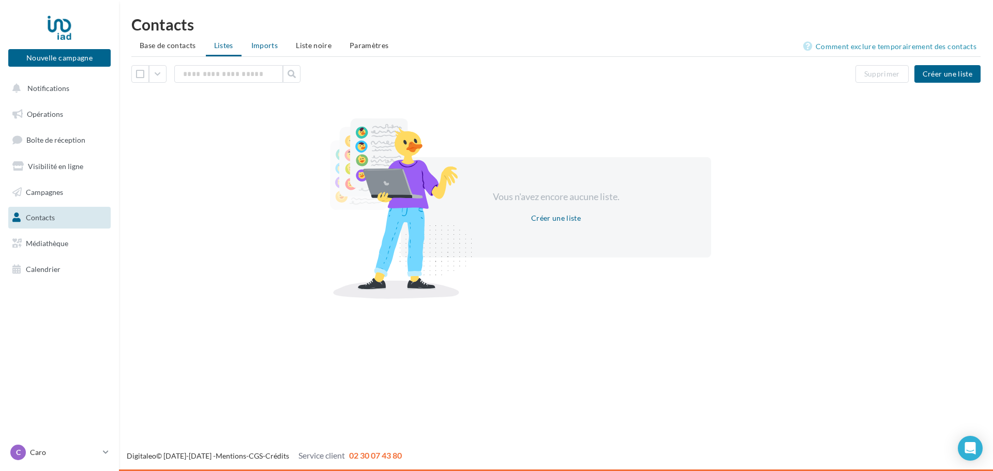
click at [268, 54] on li "Imports" at bounding box center [264, 45] width 43 height 19
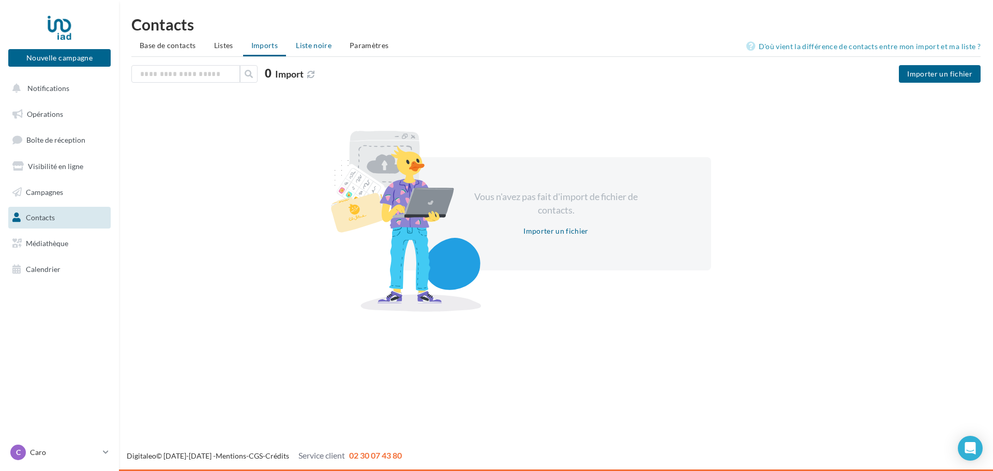
click at [321, 50] on li "Liste noire" at bounding box center [314, 45] width 52 height 19
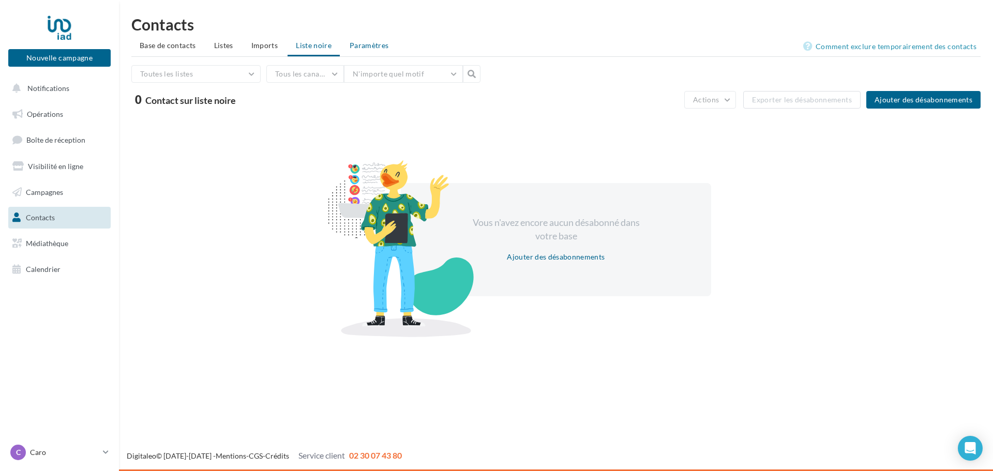
click at [374, 49] on span "Paramètres" at bounding box center [369, 45] width 39 height 9
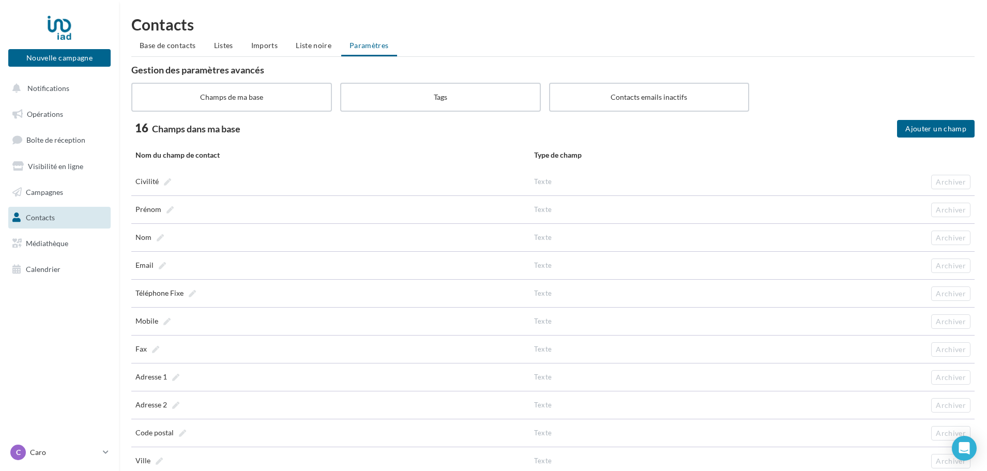
click at [76, 77] on div "Nouvelle campagne Nouvelle campagne" at bounding box center [59, 44] width 102 height 65
click at [63, 85] on span "Notifications" at bounding box center [48, 88] width 42 height 9
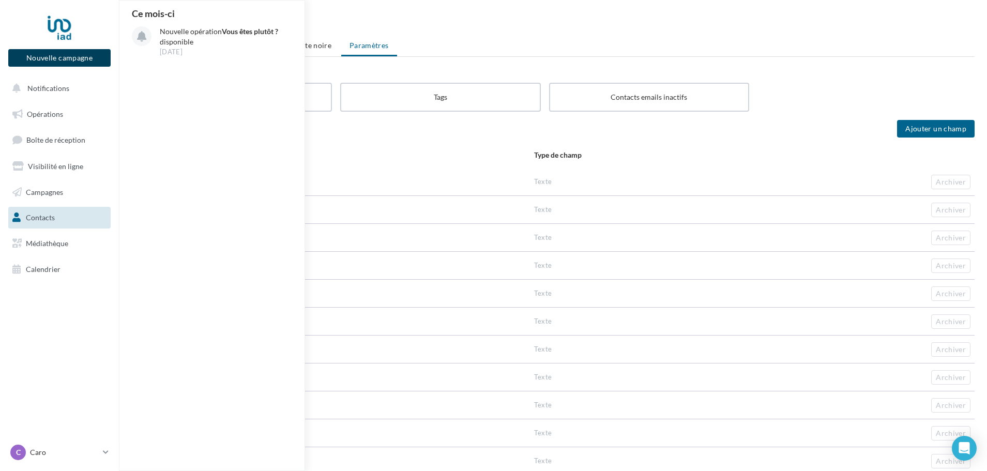
click at [52, 58] on button "Nouvelle campagne" at bounding box center [59, 58] width 102 height 18
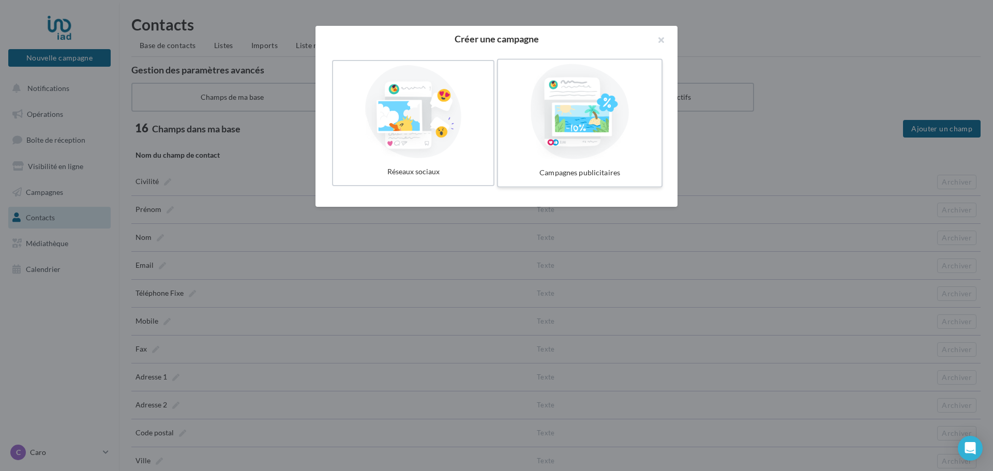
click at [613, 88] on div at bounding box center [579, 111] width 155 height 95
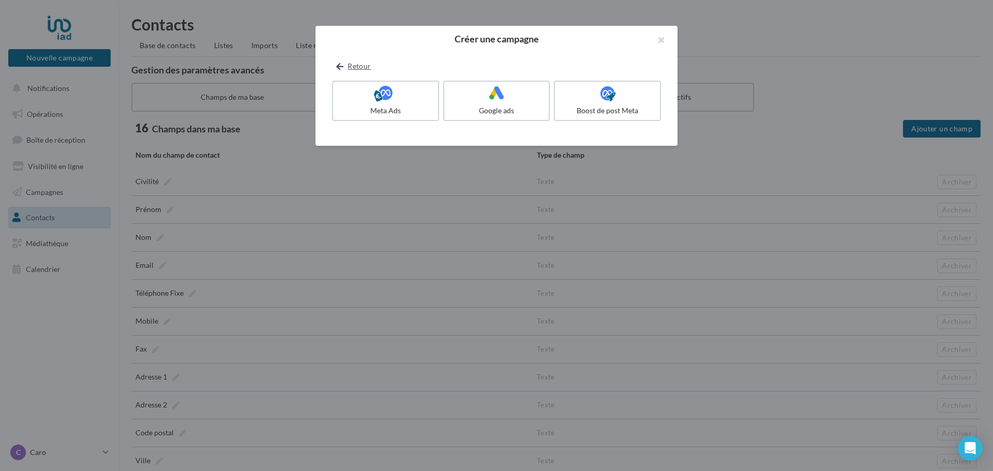
click at [355, 69] on button "Retour" at bounding box center [353, 66] width 43 height 12
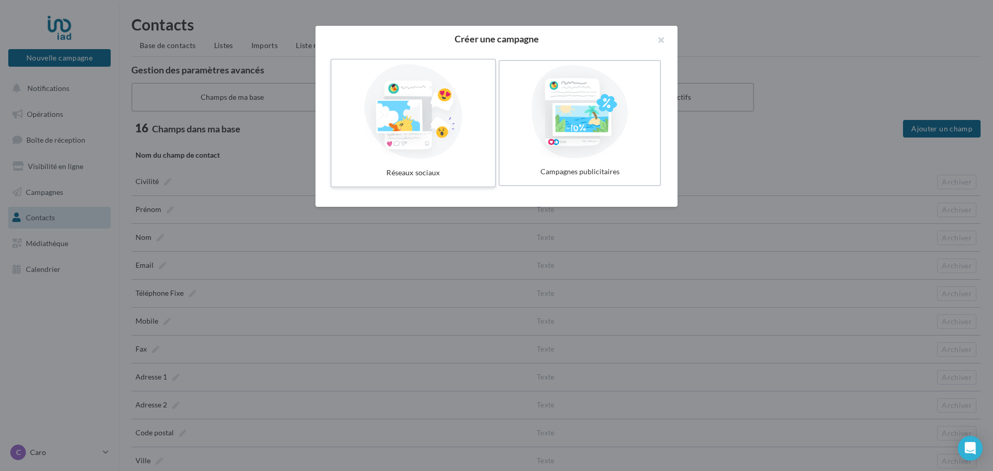
click at [371, 126] on div at bounding box center [413, 111] width 155 height 95
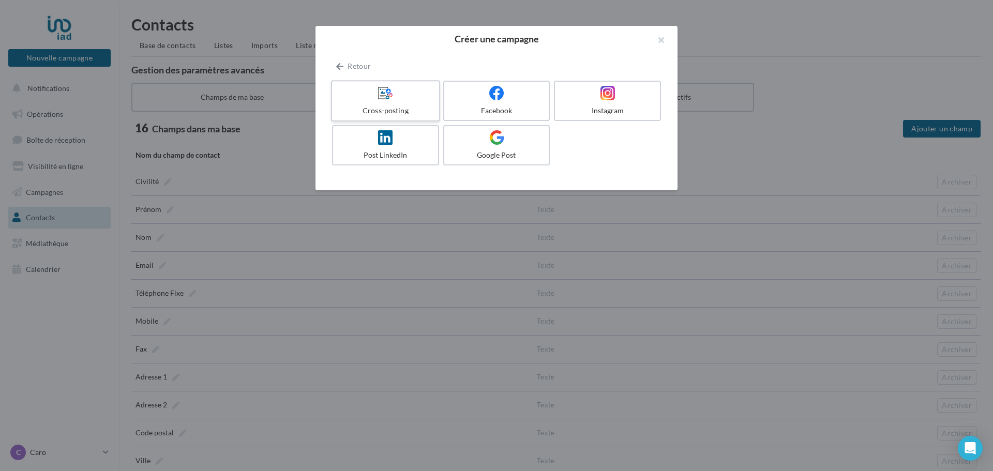
click at [398, 112] on div "Cross-posting" at bounding box center [385, 111] width 98 height 10
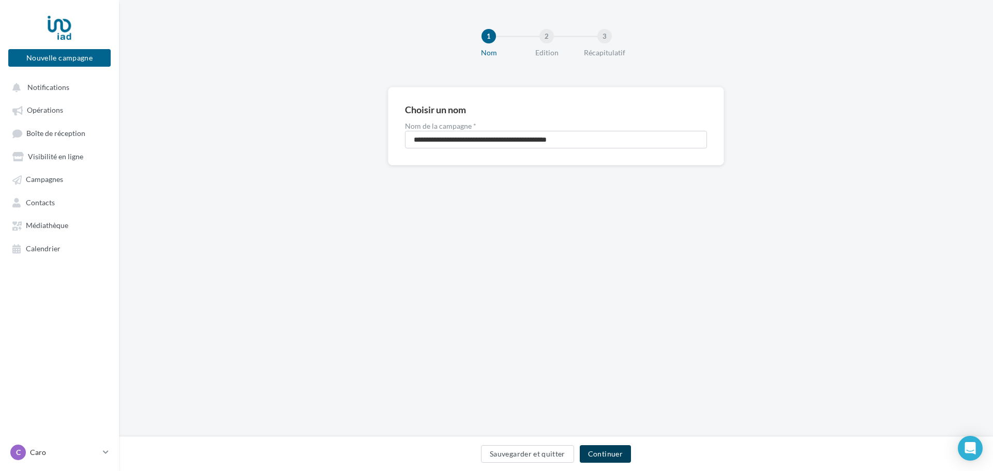
click at [610, 457] on button "Continuer" at bounding box center [605, 454] width 51 height 18
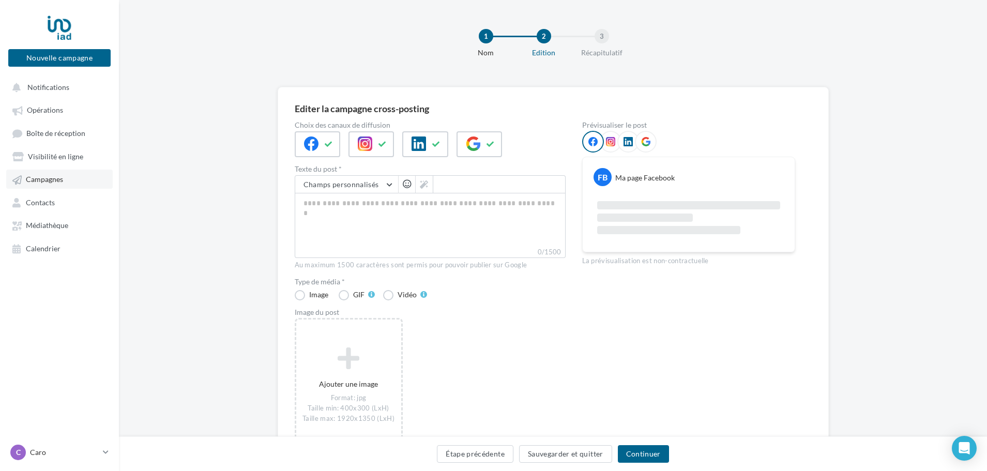
click at [76, 182] on link "Campagnes" at bounding box center [59, 179] width 107 height 19
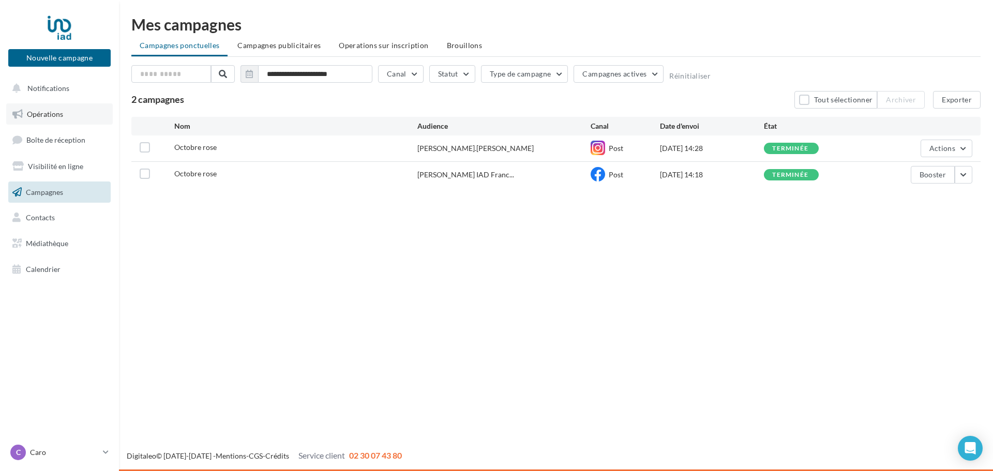
click at [39, 117] on span "Opérations" at bounding box center [45, 114] width 36 height 9
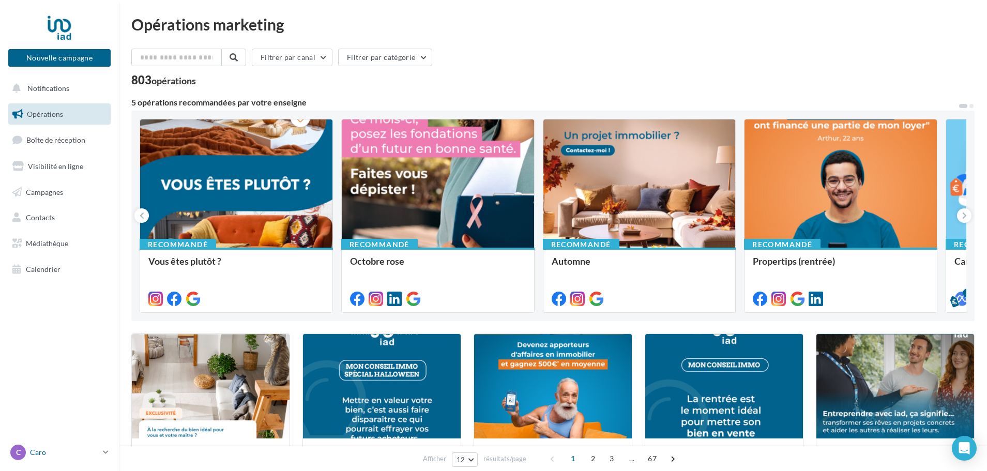
click at [56, 449] on p "Caro" at bounding box center [64, 452] width 69 height 10
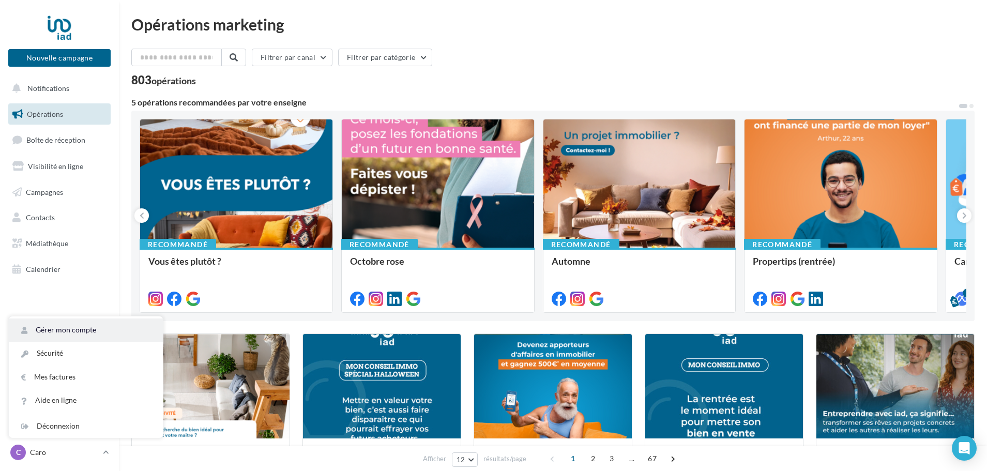
click at [64, 329] on link "Gérer mon compte" at bounding box center [86, 330] width 154 height 23
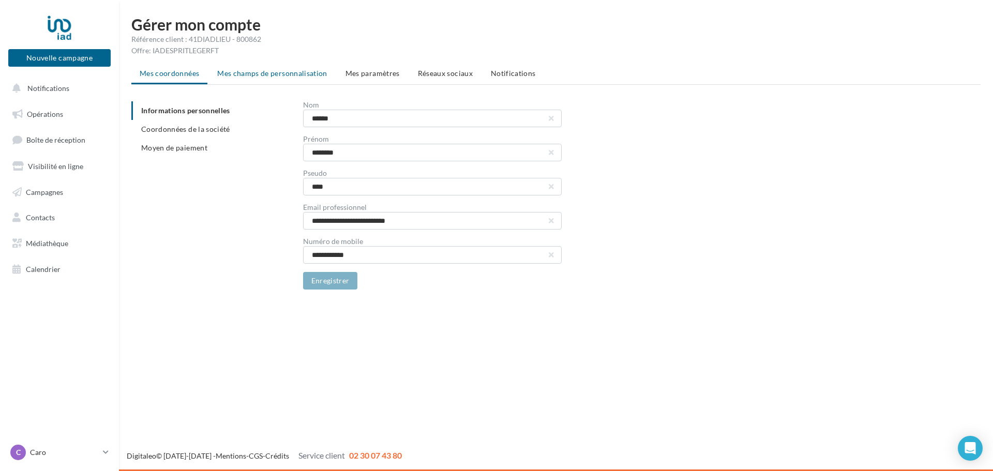
click at [290, 76] on span "Mes champs de personnalisation" at bounding box center [272, 73] width 110 height 9
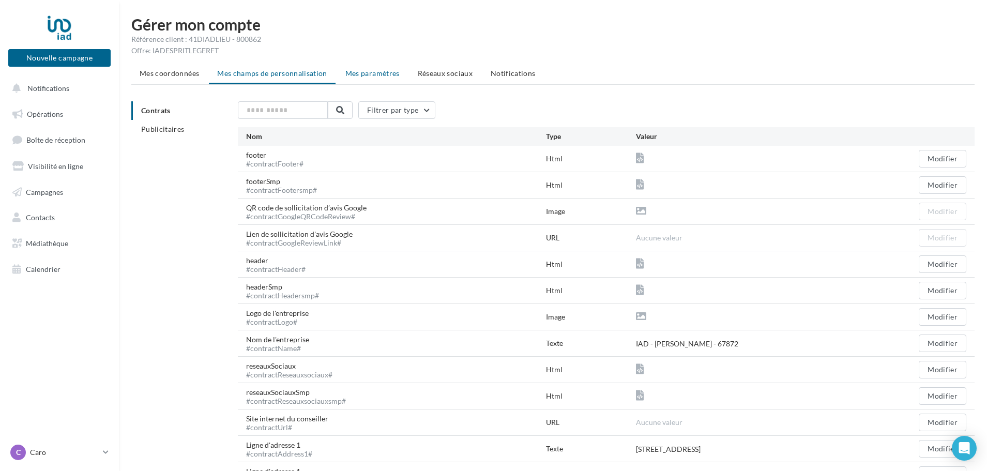
click at [361, 77] on span "Mes paramètres" at bounding box center [372, 73] width 54 height 9
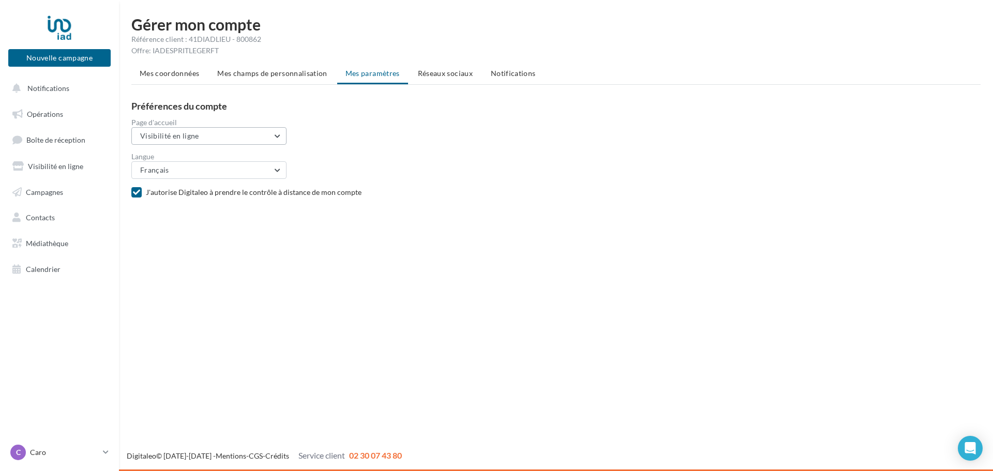
click at [257, 134] on button "Visibilité en ligne" at bounding box center [208, 136] width 155 height 18
click at [248, 135] on button "Visibilité en ligne" at bounding box center [208, 136] width 155 height 18
click at [440, 73] on span "Réseaux sociaux" at bounding box center [445, 73] width 55 height 9
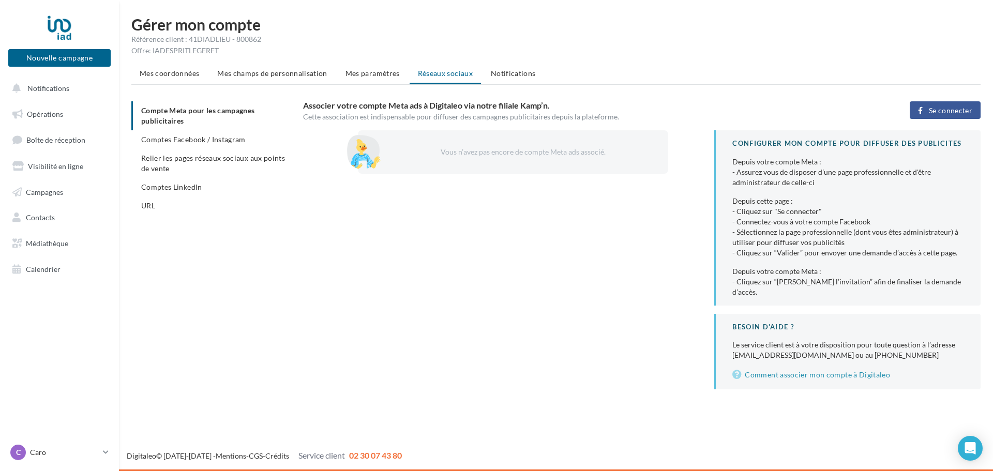
click at [370, 155] on div at bounding box center [363, 151] width 52 height 41
click at [450, 150] on div "Vous n’avez pas encore de compte Meta ads associé." at bounding box center [521, 152] width 261 height 10
click at [526, 152] on div "Vous n’avez pas encore de compte Meta ads associé." at bounding box center [521, 152] width 261 height 10
click at [560, 155] on div "Vous n’avez pas encore de compte Meta ads associé." at bounding box center [521, 152] width 261 height 10
drag, startPoint x: 851, startPoint y: 251, endPoint x: 956, endPoint y: 251, distance: 105.5
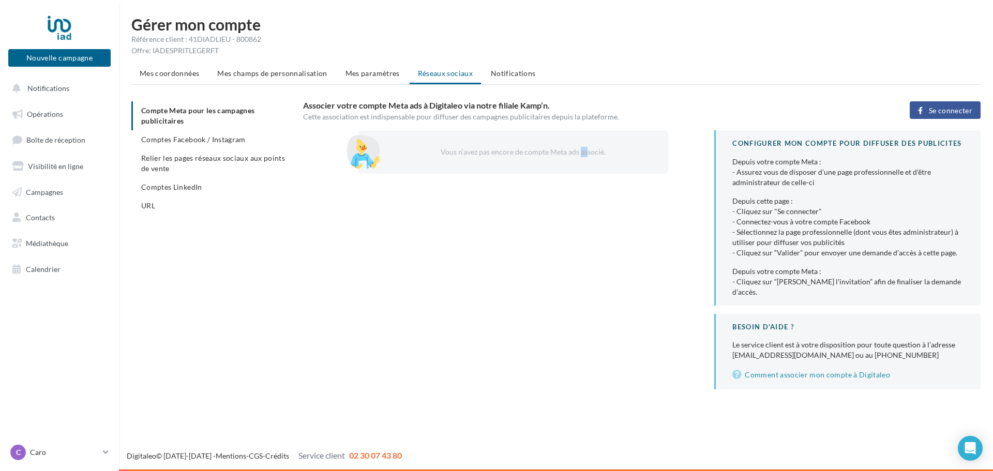
click at [956, 251] on div "Depuis cette page : - Cliquez sur "Se connecter" - Connectez-vous à votre compt…" at bounding box center [848, 227] width 232 height 62
drag, startPoint x: 735, startPoint y: 276, endPoint x: 744, endPoint y: 276, distance: 8.3
click at [744, 276] on div "Depuis votre compte Meta : - Cliquez sur “Valider l’invitation” afin de finalis…" at bounding box center [848, 281] width 232 height 31
click at [220, 108] on ul "Compte Meta pour les campagnes publicitaires Comptes Facebook / Instagram Relie…" at bounding box center [212, 158] width 163 height 114
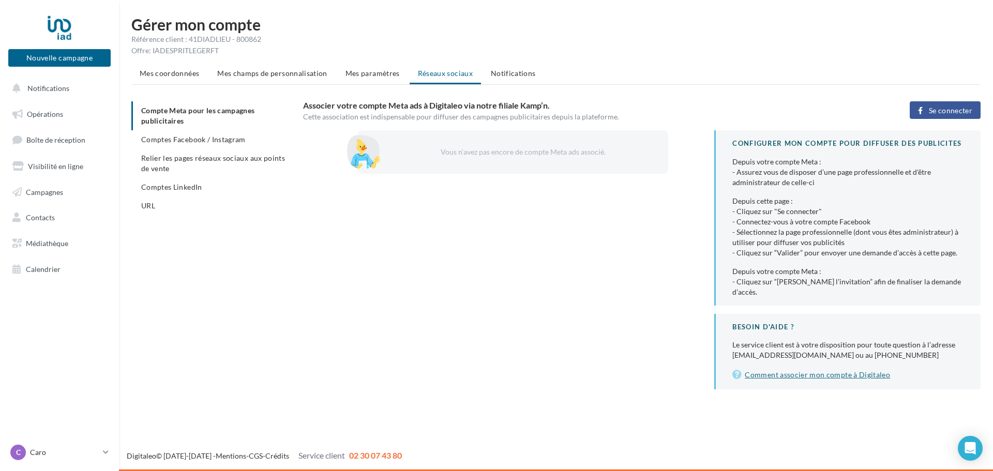
click at [838, 369] on link "Comment associer mon compte à Digitaleo" at bounding box center [848, 375] width 232 height 12
click at [96, 458] on div "C Caro caroline.eynard@iadfrance.fr" at bounding box center [54, 453] width 88 height 16
click at [95, 333] on link "Gérer mon compte" at bounding box center [86, 330] width 154 height 23
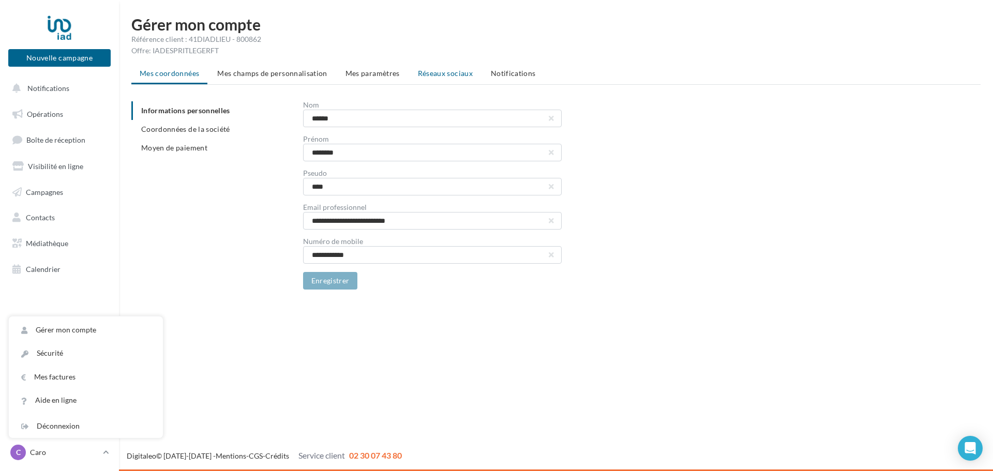
click at [443, 78] on li "Réseaux sociaux" at bounding box center [445, 73] width 71 height 19
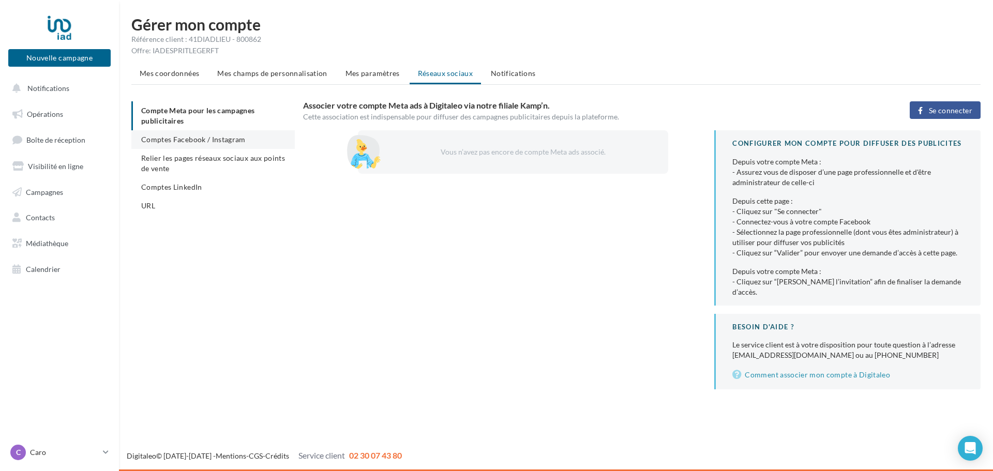
click at [165, 134] on li "Comptes Facebook / Instagram" at bounding box center [212, 139] width 163 height 19
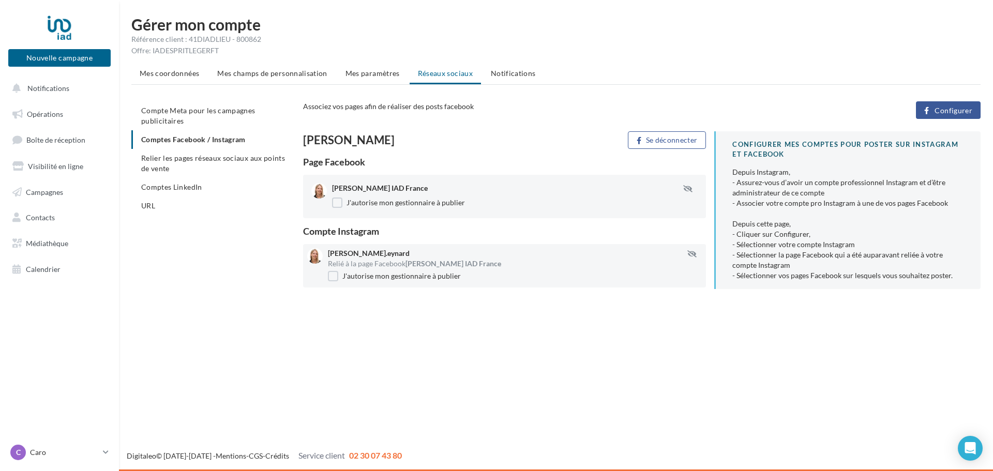
click at [967, 108] on span "Configurer" at bounding box center [954, 111] width 38 height 8
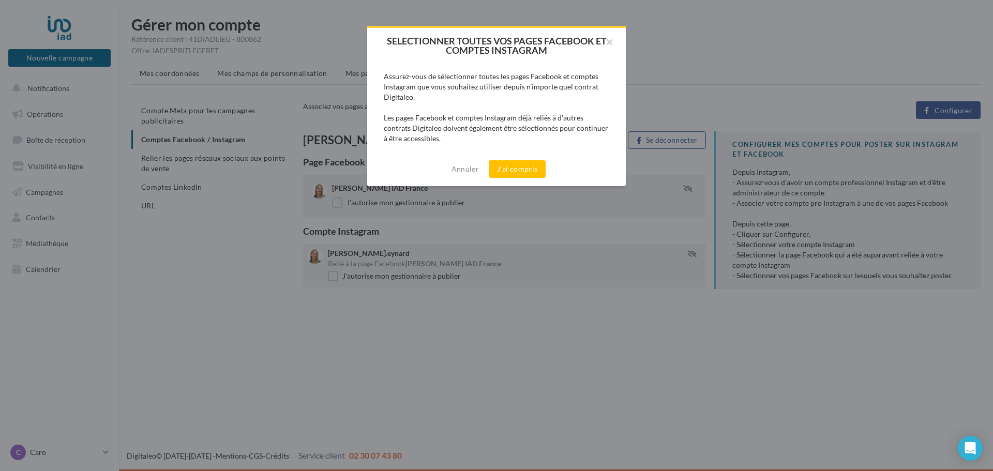
click at [550, 168] on div "Annuler J'ai compris" at bounding box center [496, 169] width 259 height 34
click at [517, 167] on button "J'ai compris" at bounding box center [517, 169] width 57 height 18
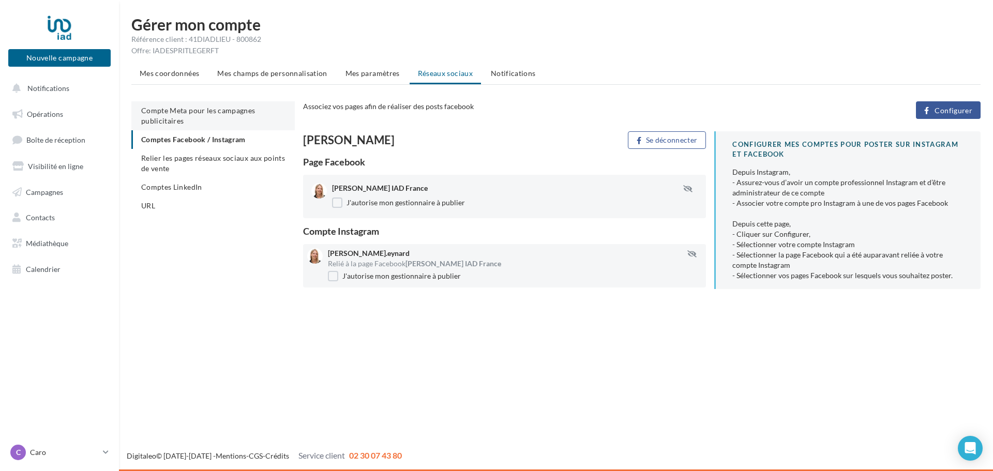
click at [213, 121] on li "Compte Meta pour les campagnes publicitaires" at bounding box center [212, 115] width 163 height 29
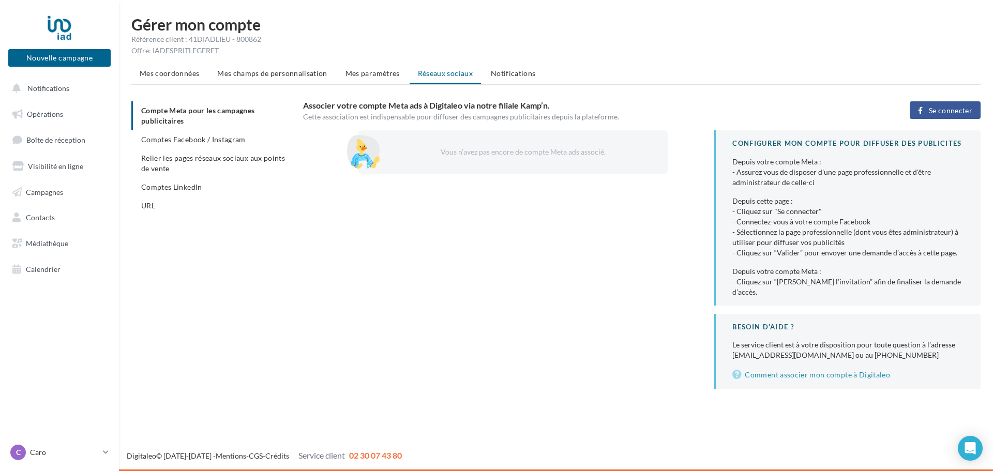
click at [944, 108] on span "Se connecter" at bounding box center [950, 111] width 43 height 8
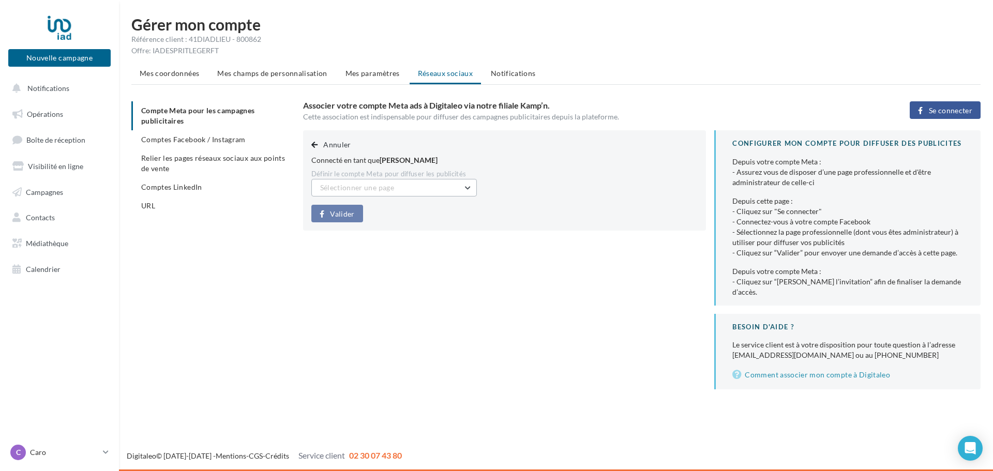
click at [470, 183] on button "Sélectionner une page" at bounding box center [393, 188] width 165 height 18
click at [422, 218] on button "Caroline Eynard IAD France (Admin)" at bounding box center [393, 214] width 165 height 27
click at [337, 217] on span "Valider" at bounding box center [342, 214] width 24 height 8
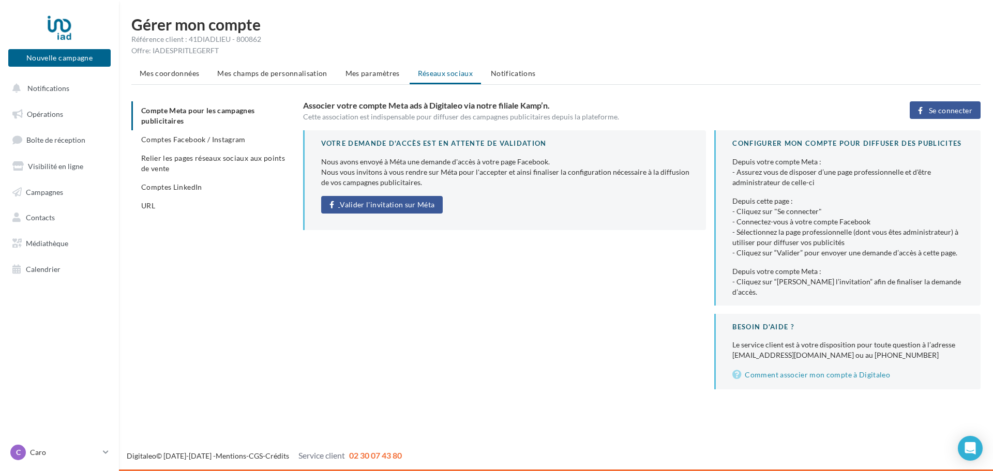
click at [368, 206] on span "Valider l'invitation sur Méta" at bounding box center [387, 205] width 95 height 8
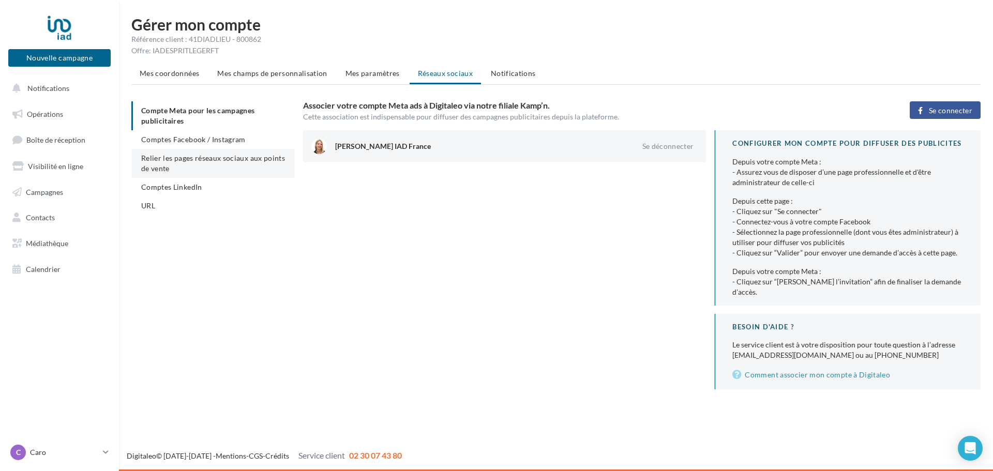
click at [157, 165] on span "Relier les pages réseaux sociaux aux points de vente" at bounding box center [213, 163] width 144 height 19
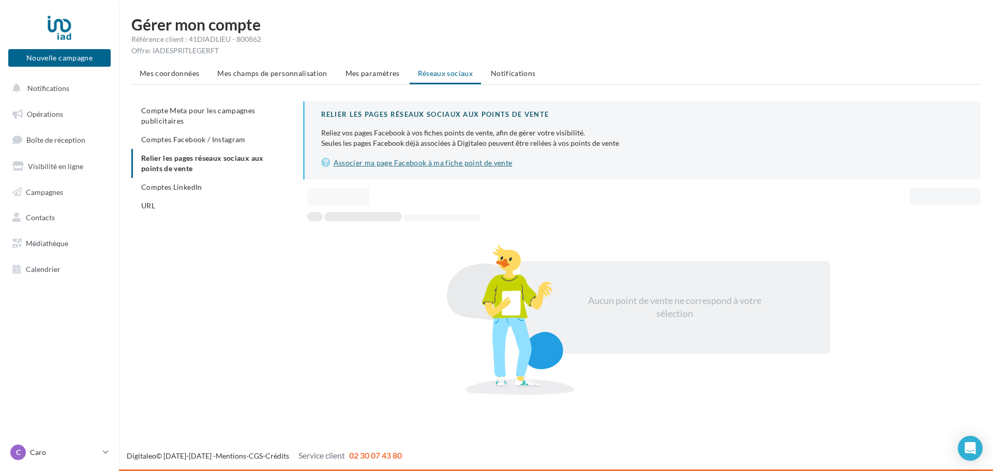
click at [387, 164] on link "Associer ma page Facebook à ma fiche point de vente" at bounding box center [642, 163] width 643 height 12
